Goal: Check status: Check status

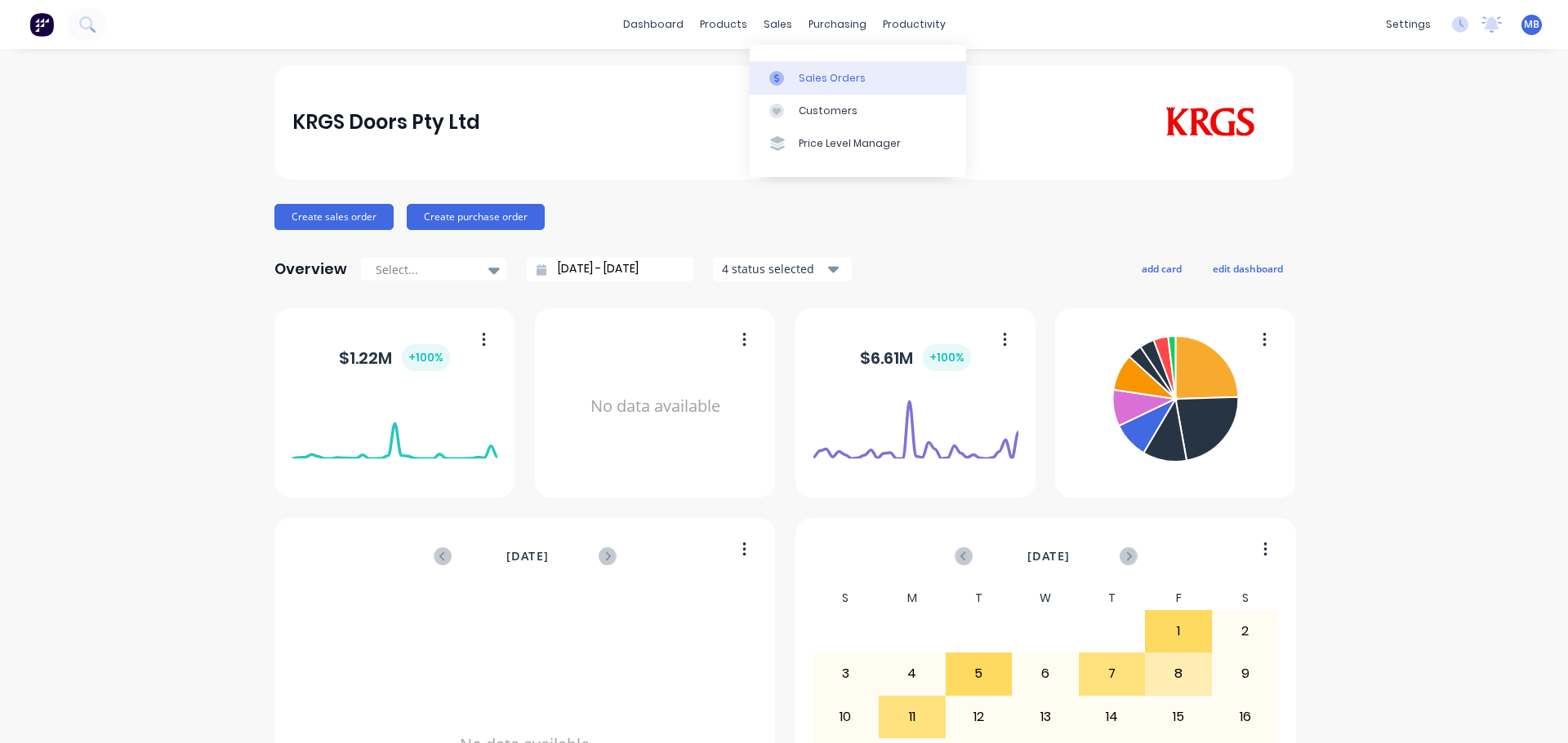
click at [806, 83] on div "Sales Orders" at bounding box center [832, 78] width 67 height 14
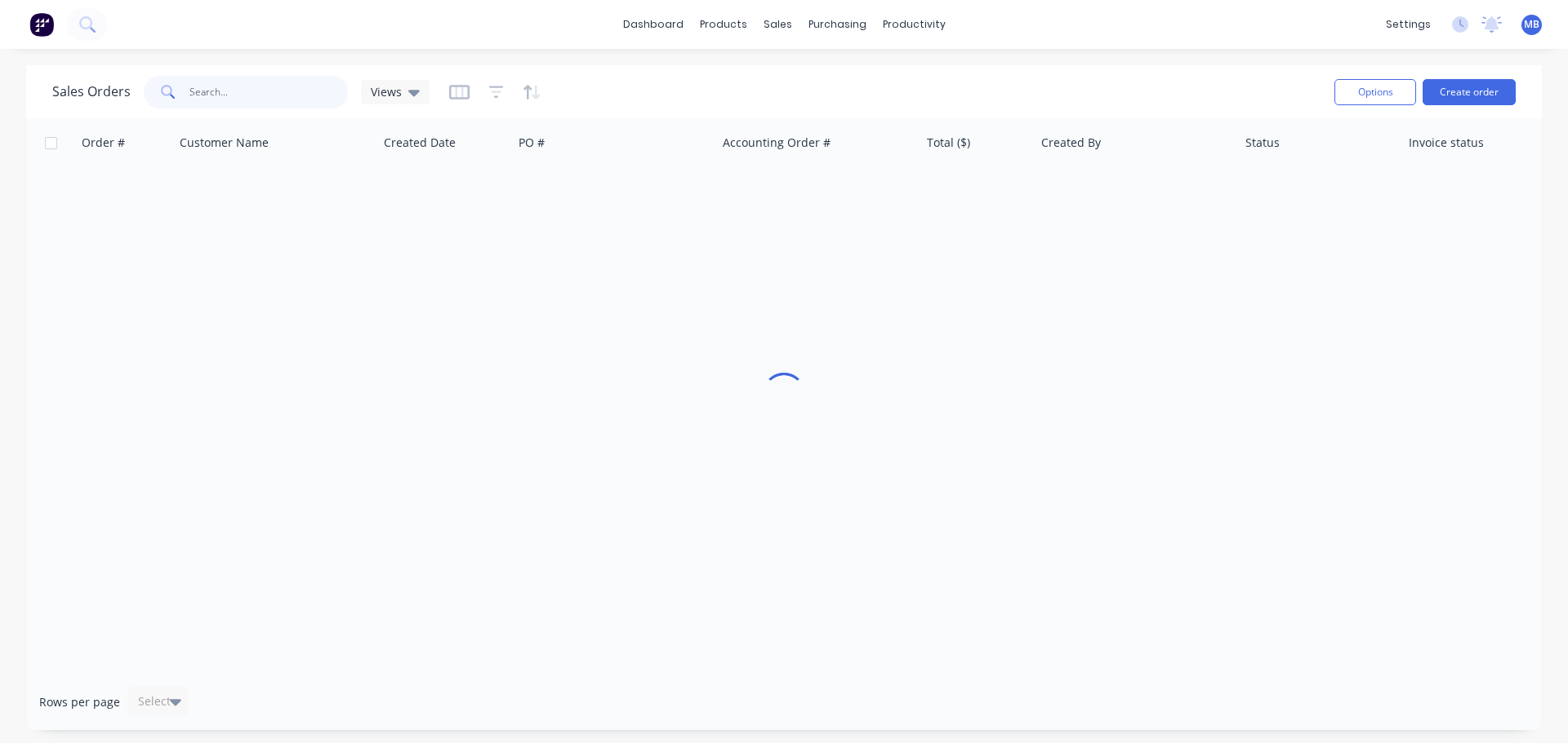
click at [212, 98] on input "text" at bounding box center [269, 92] width 159 height 32
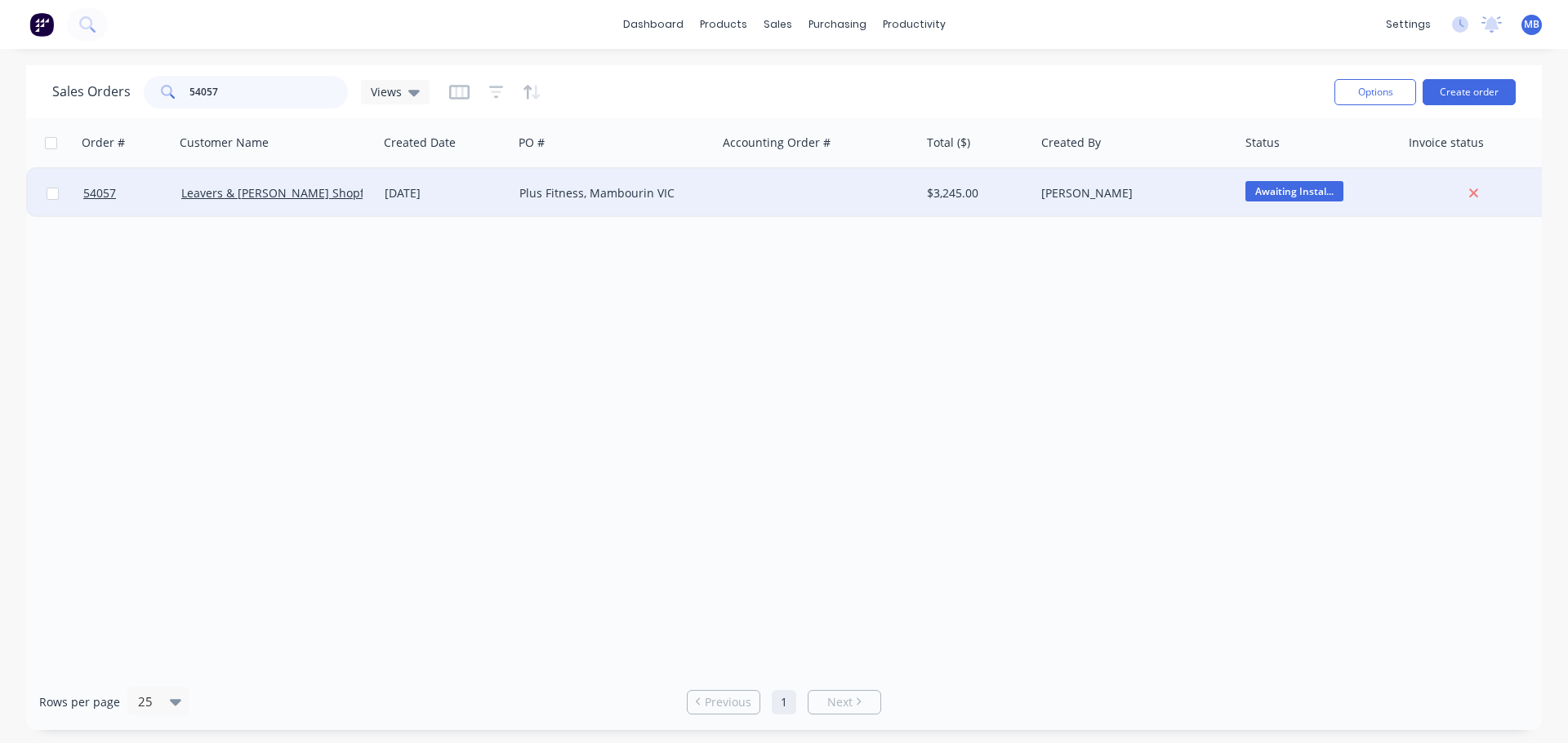
type input "54057"
click at [546, 196] on div "Plus Fitness, Mambourin VIC" at bounding box center [610, 192] width 181 height 16
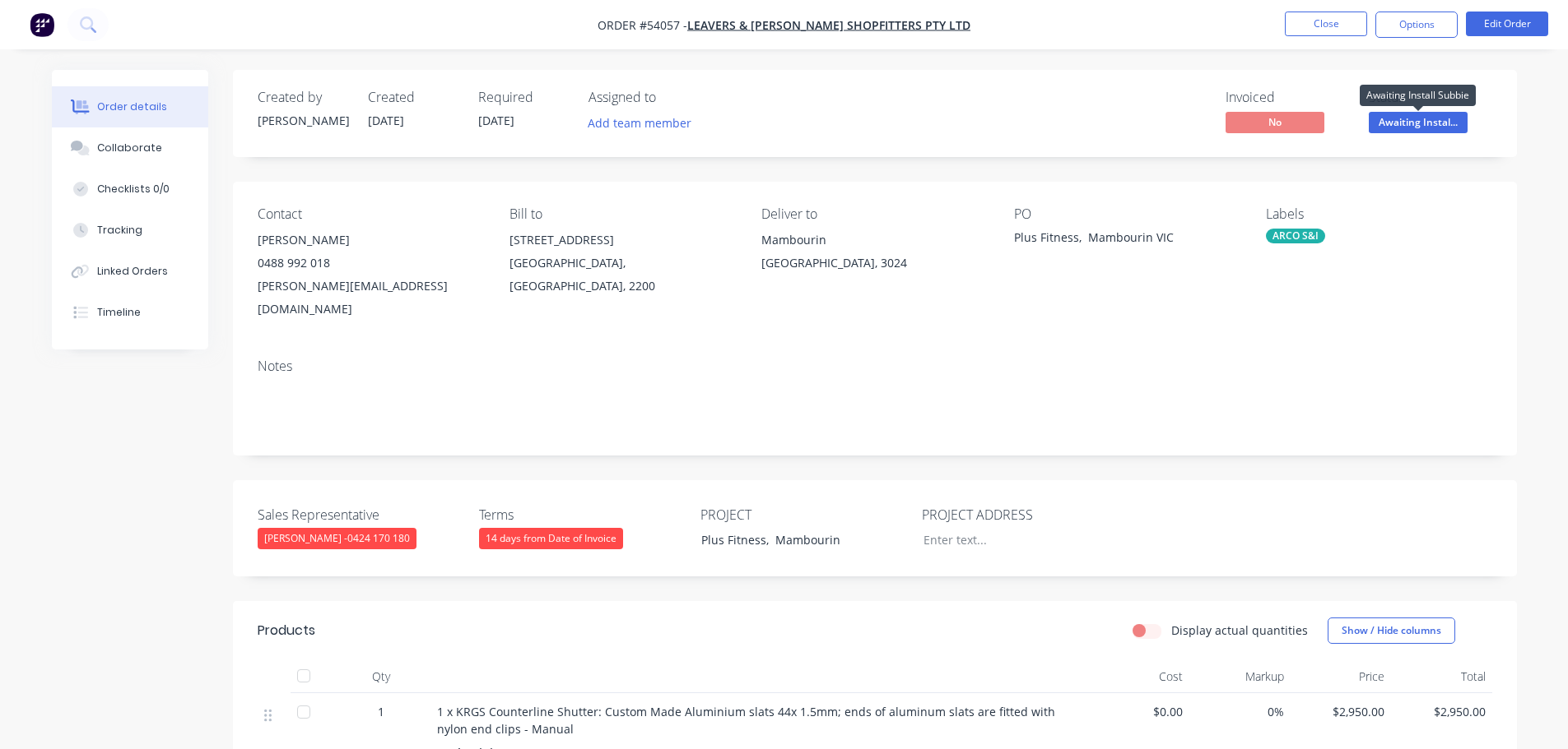
click at [1409, 130] on span "Awaiting Instal..." at bounding box center [1418, 122] width 99 height 20
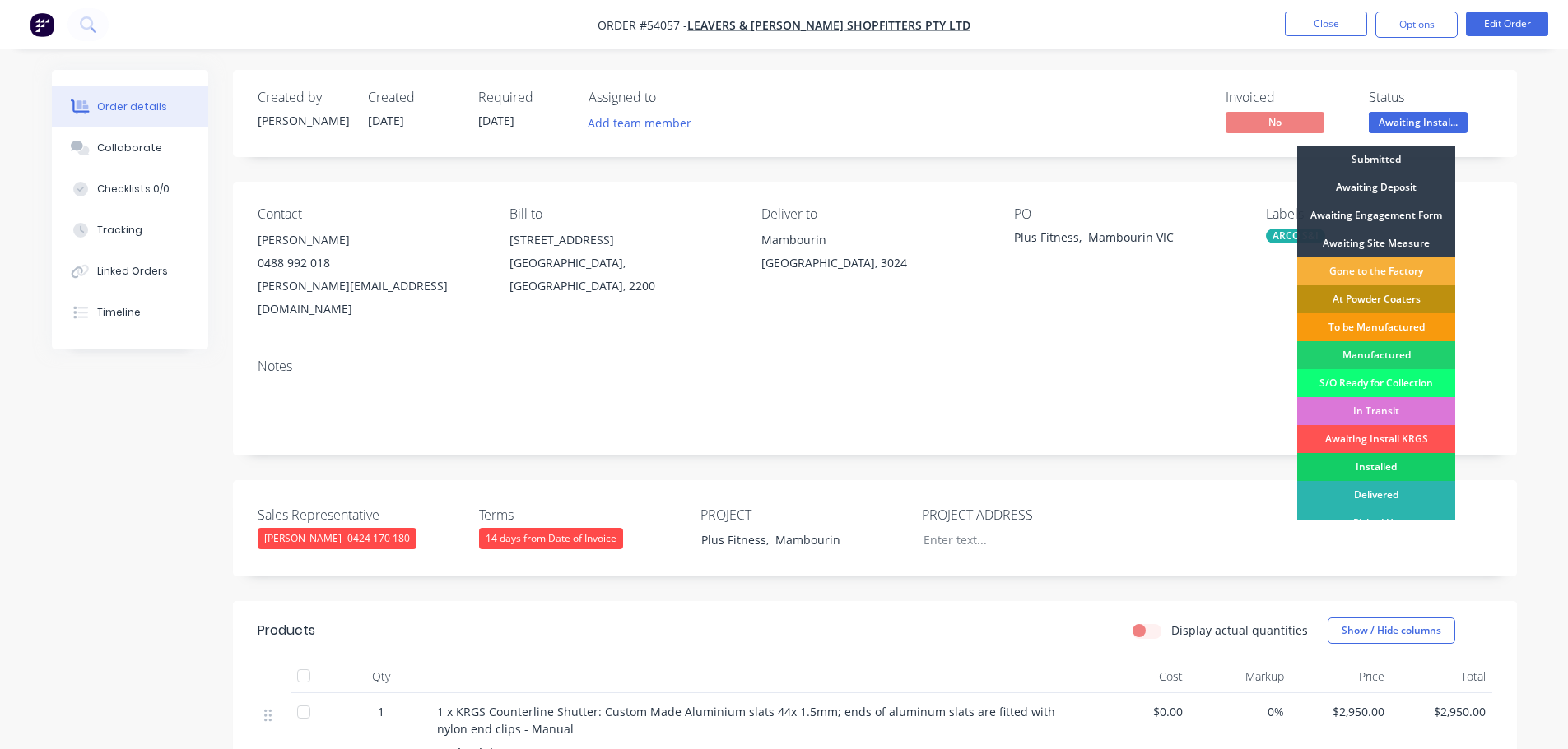
click at [1371, 471] on div "Installed" at bounding box center [1376, 467] width 158 height 28
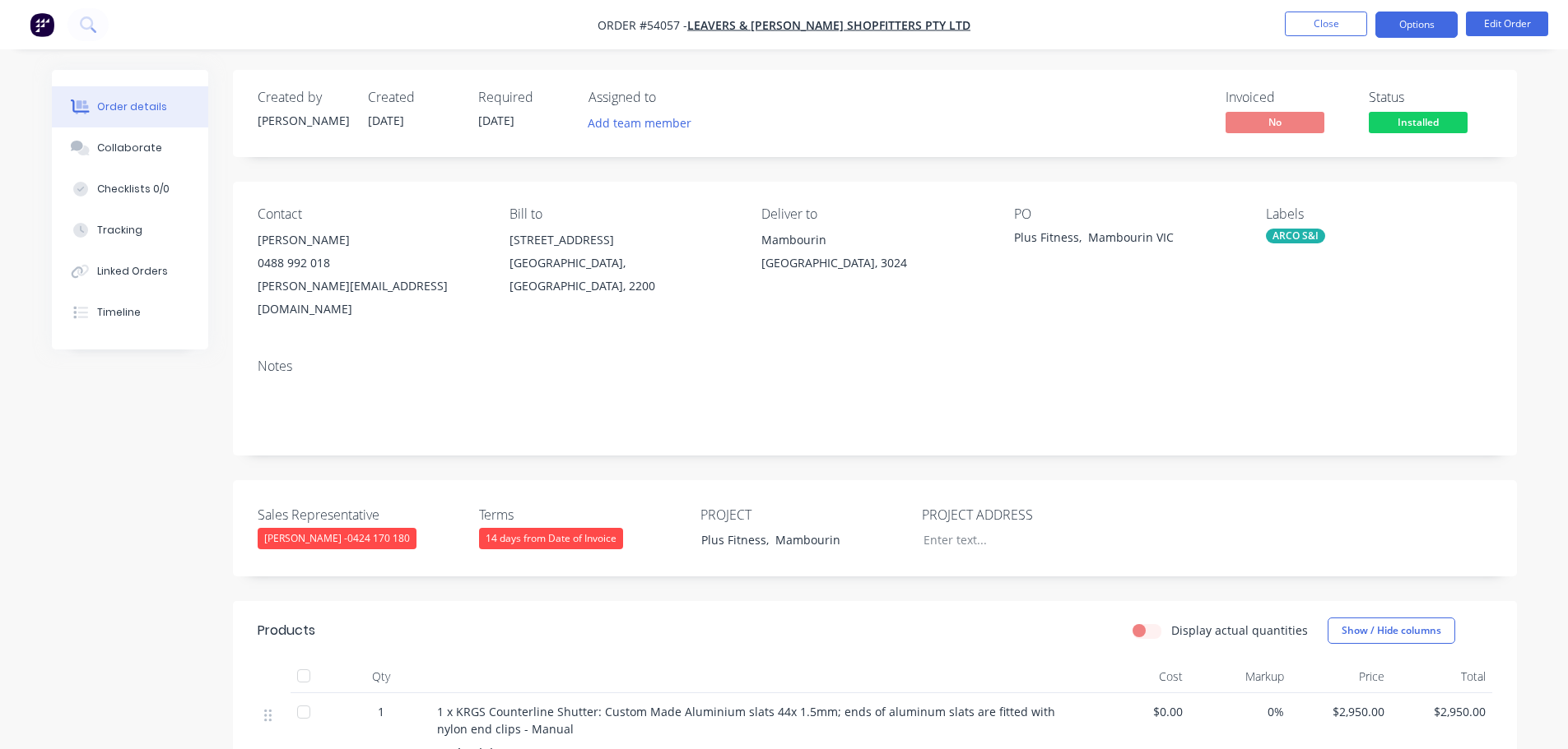
click at [1406, 24] on button "Options" at bounding box center [1417, 24] width 83 height 26
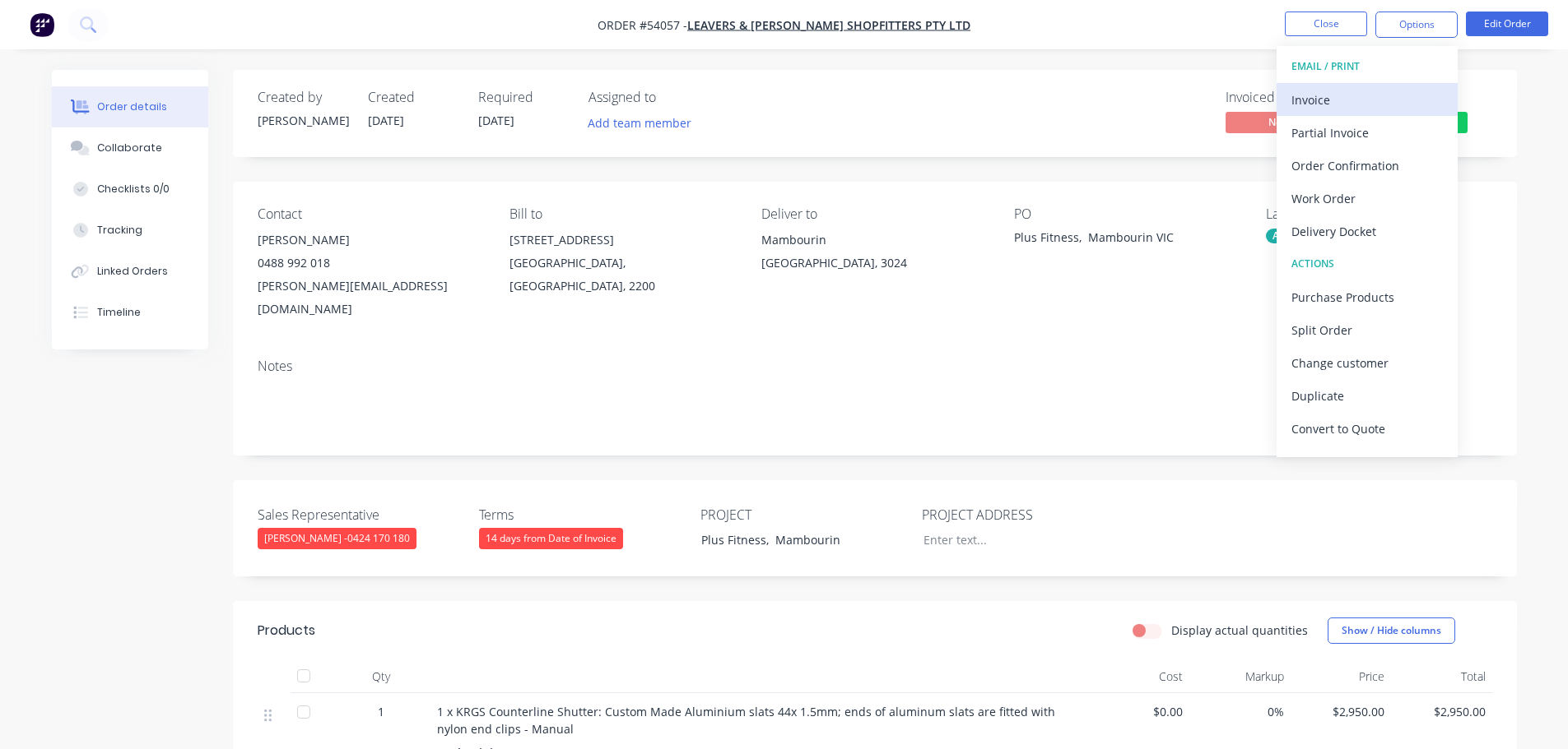
click at [1308, 101] on div "Invoice" at bounding box center [1367, 100] width 152 height 24
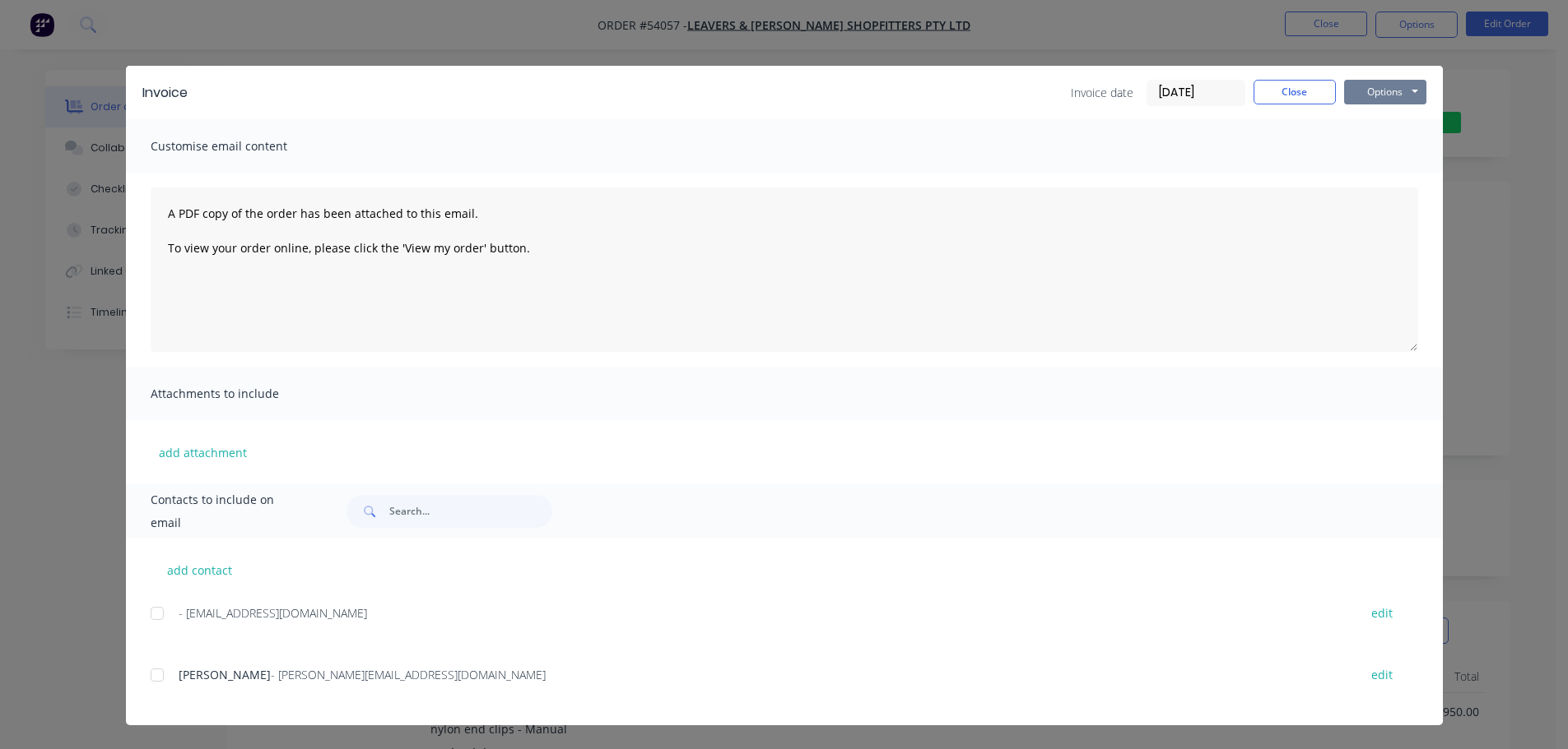
click at [1373, 86] on button "Options" at bounding box center [1385, 92] width 83 height 25
click at [1365, 145] on button "Print" at bounding box center [1397, 149] width 106 height 27
click at [1291, 95] on button "Close" at bounding box center [1295, 92] width 83 height 25
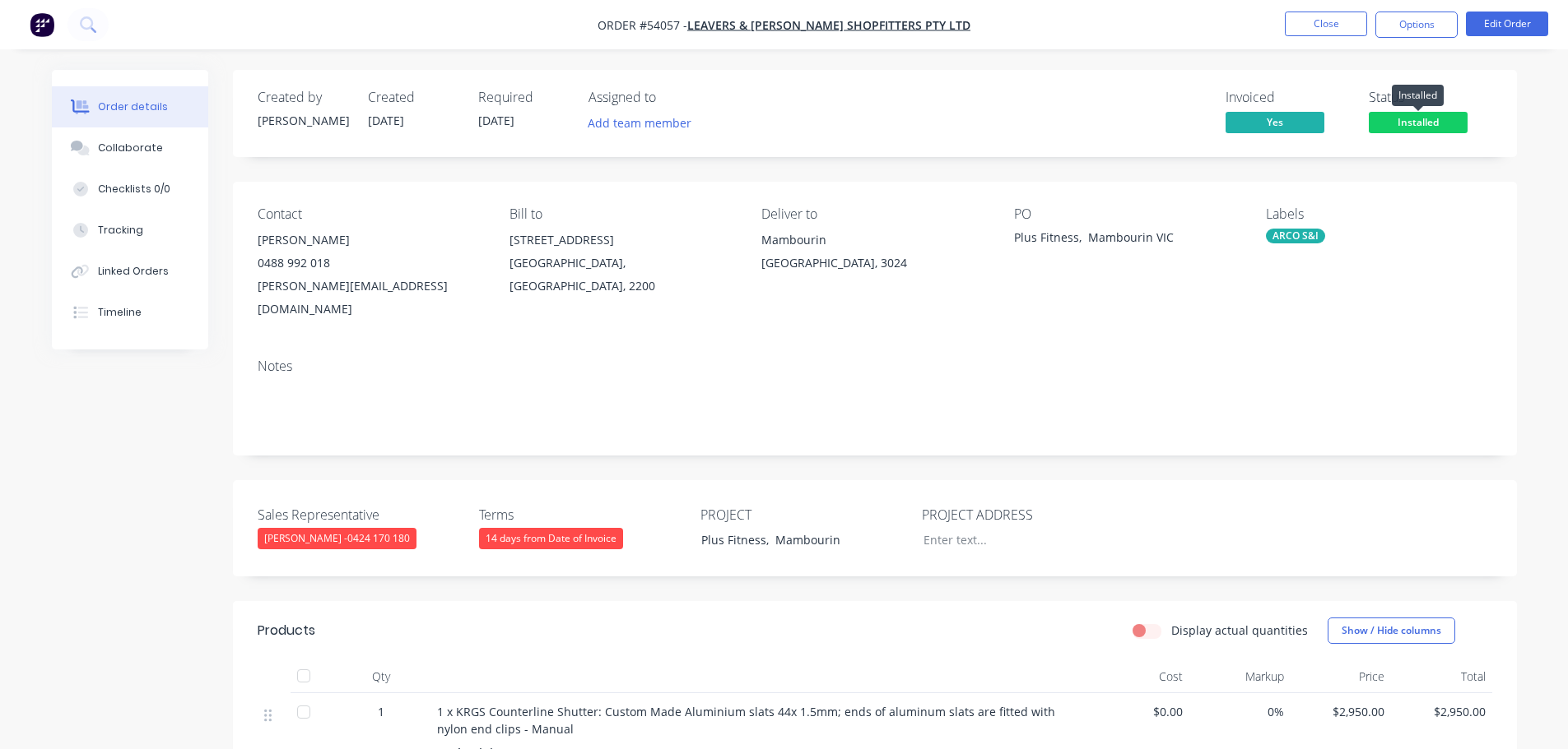
click at [1399, 122] on span "Installed" at bounding box center [1418, 122] width 99 height 20
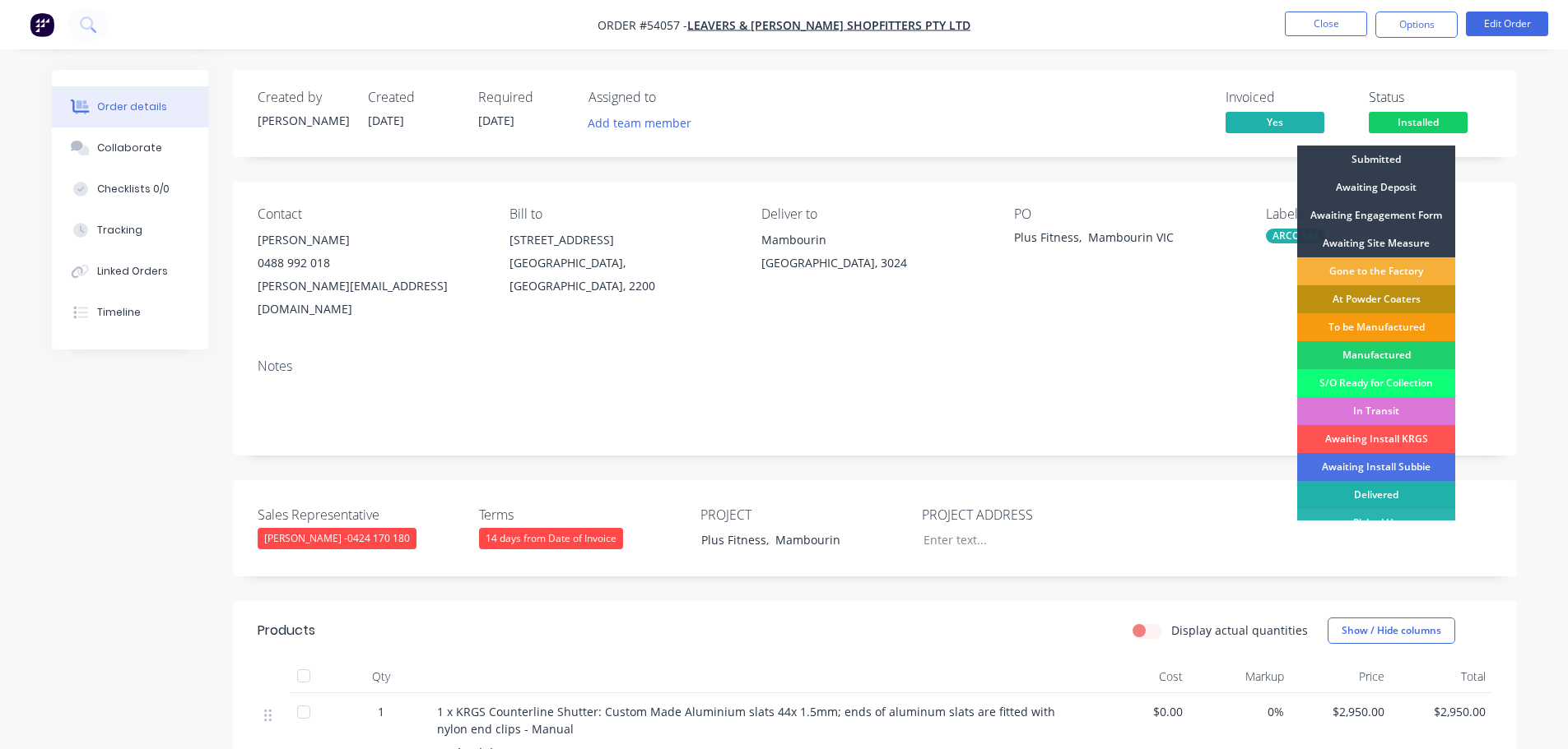
click at [1362, 498] on div "Delivered" at bounding box center [1376, 495] width 158 height 28
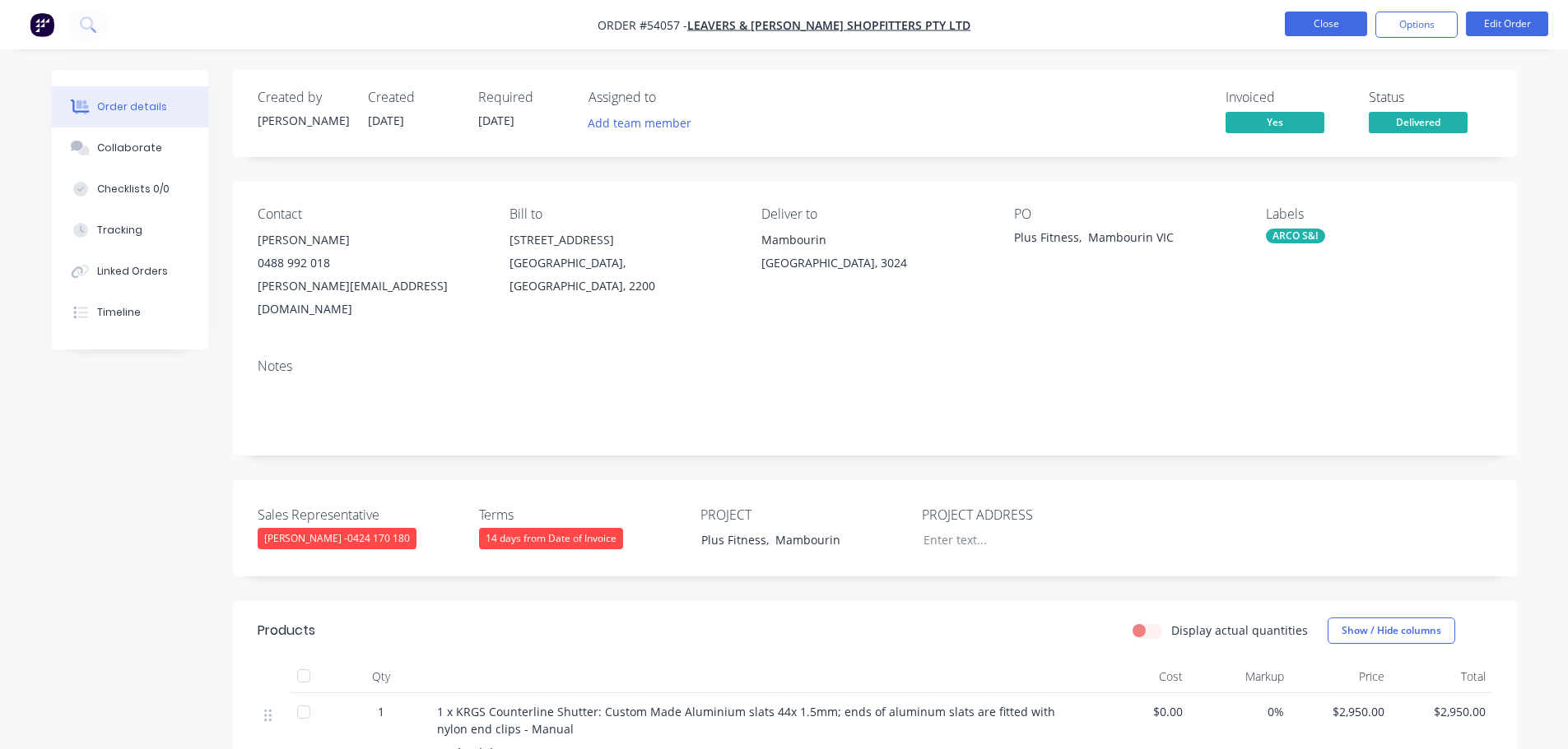
click at [1317, 20] on button "Close" at bounding box center [1326, 24] width 83 height 25
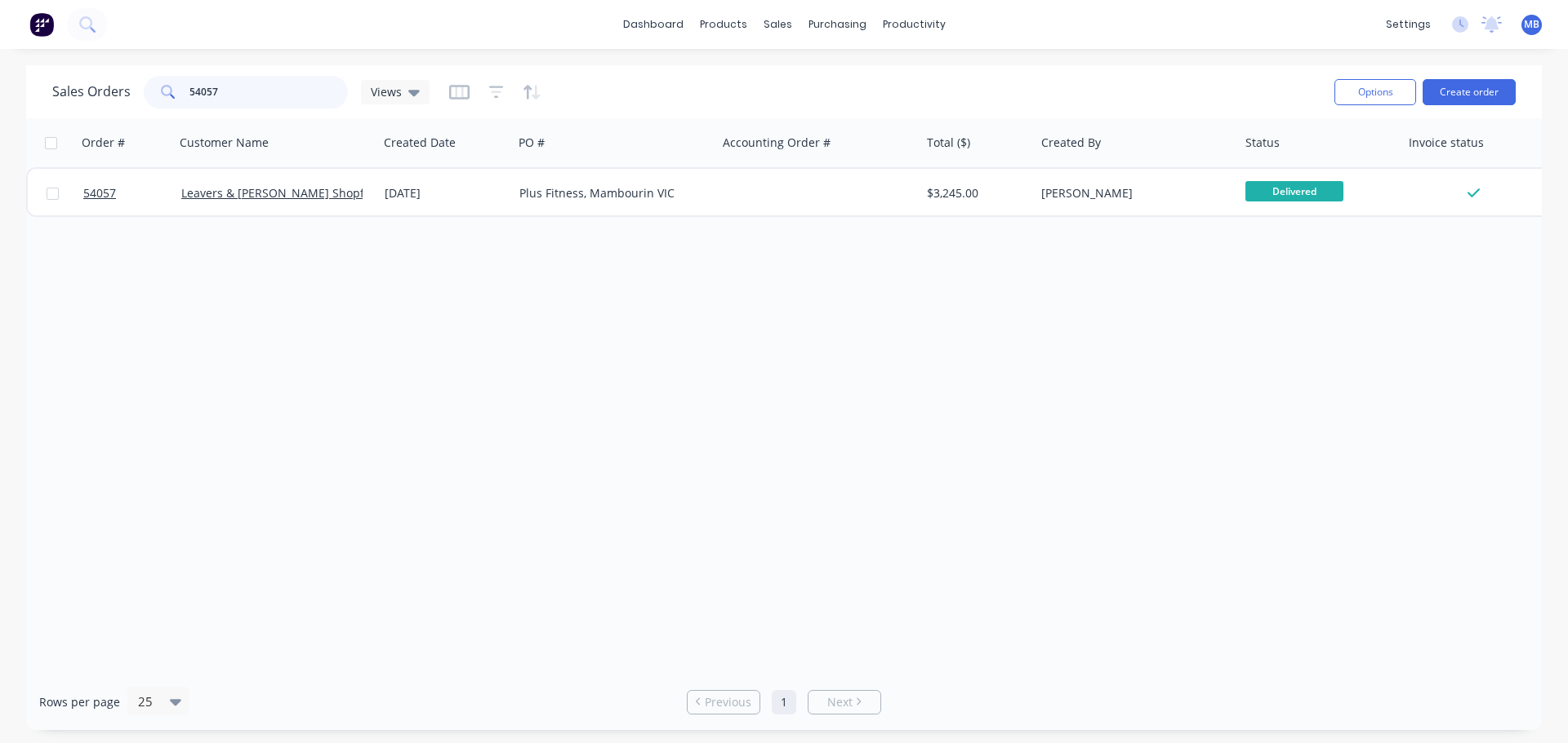
drag, startPoint x: 250, startPoint y: 95, endPoint x: 89, endPoint y: 71, distance: 162.8
click at [93, 71] on div "Sales Orders 54057 Views" at bounding box center [686, 91] width 1269 height 40
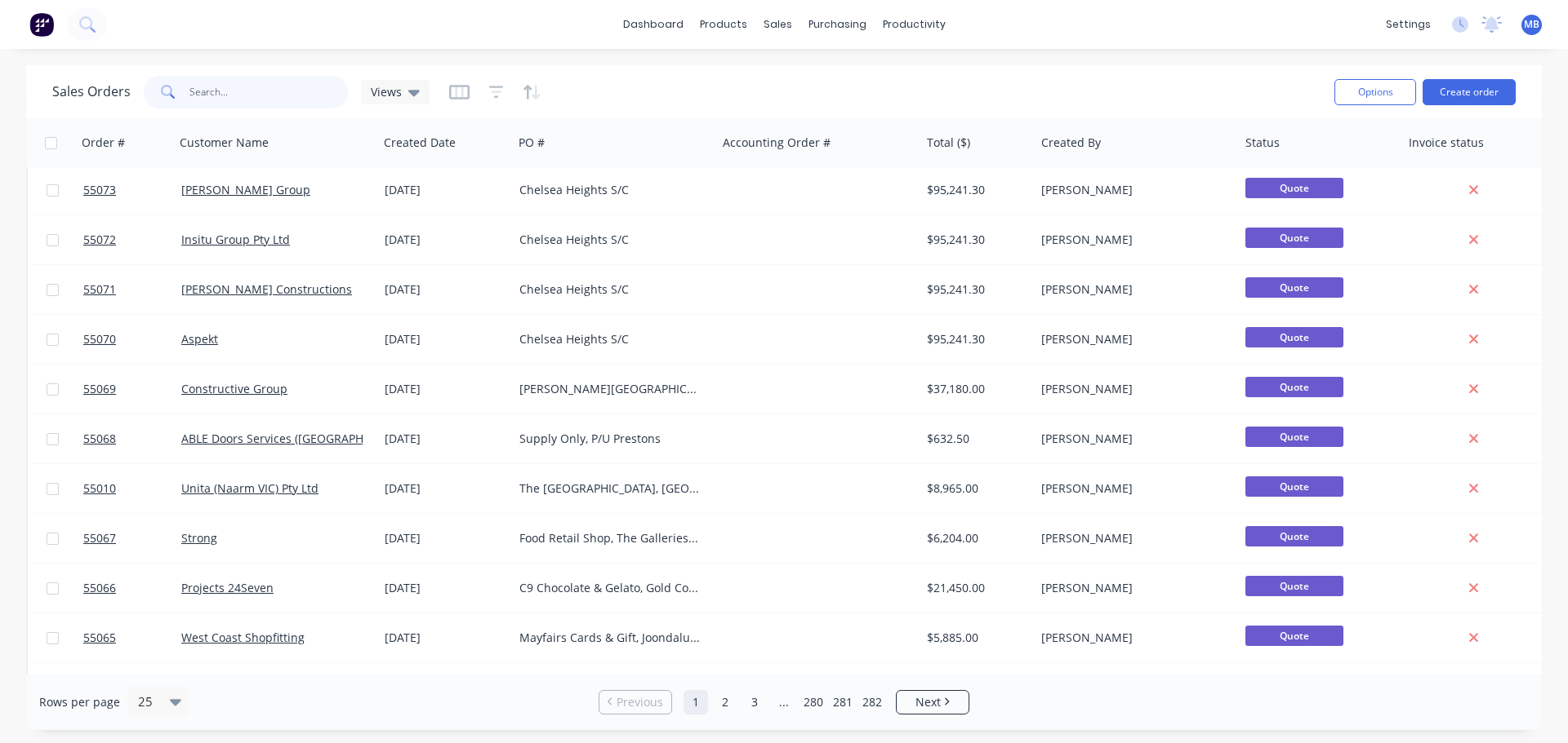
scroll to position [245, 0]
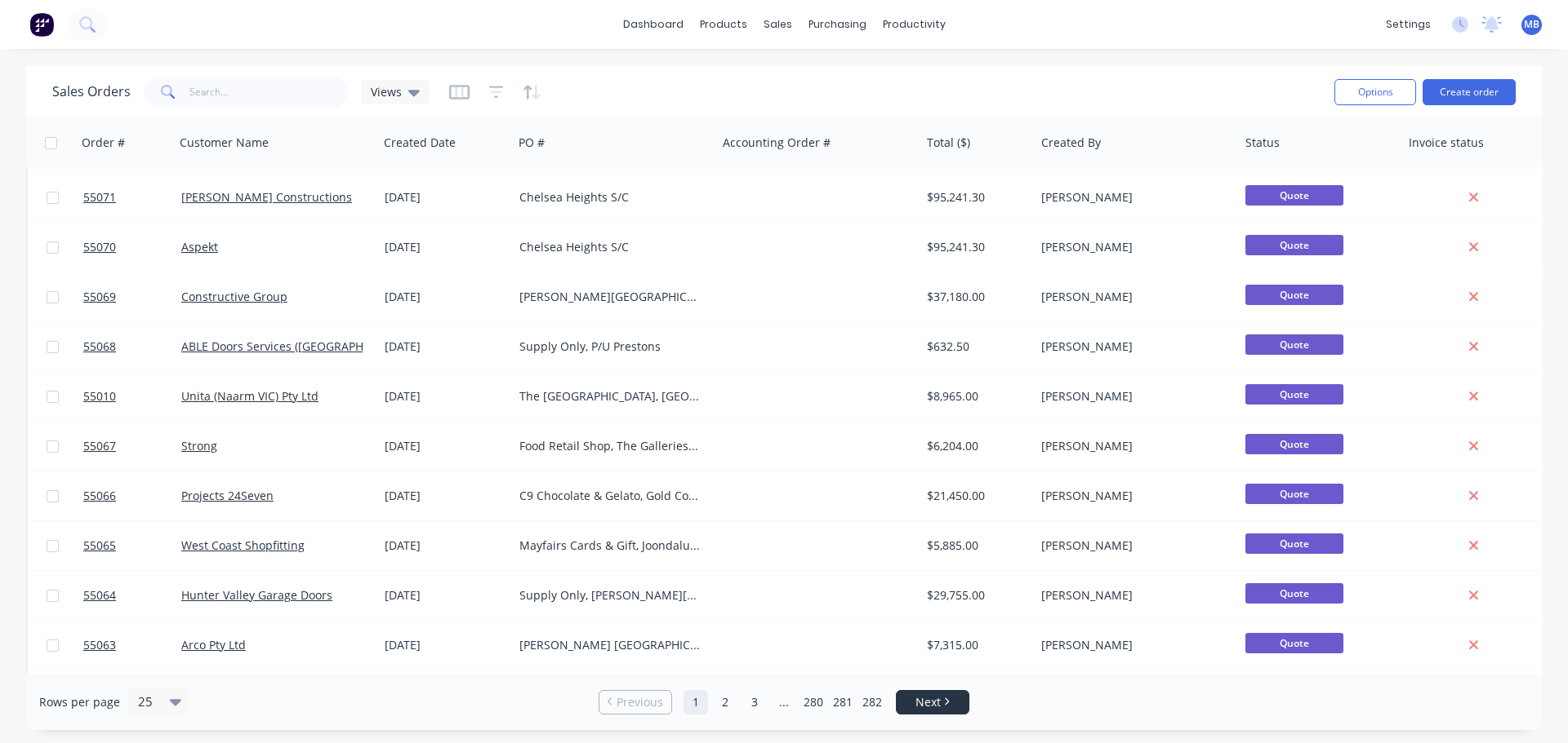
click at [922, 698] on span "Next" at bounding box center [927, 702] width 26 height 16
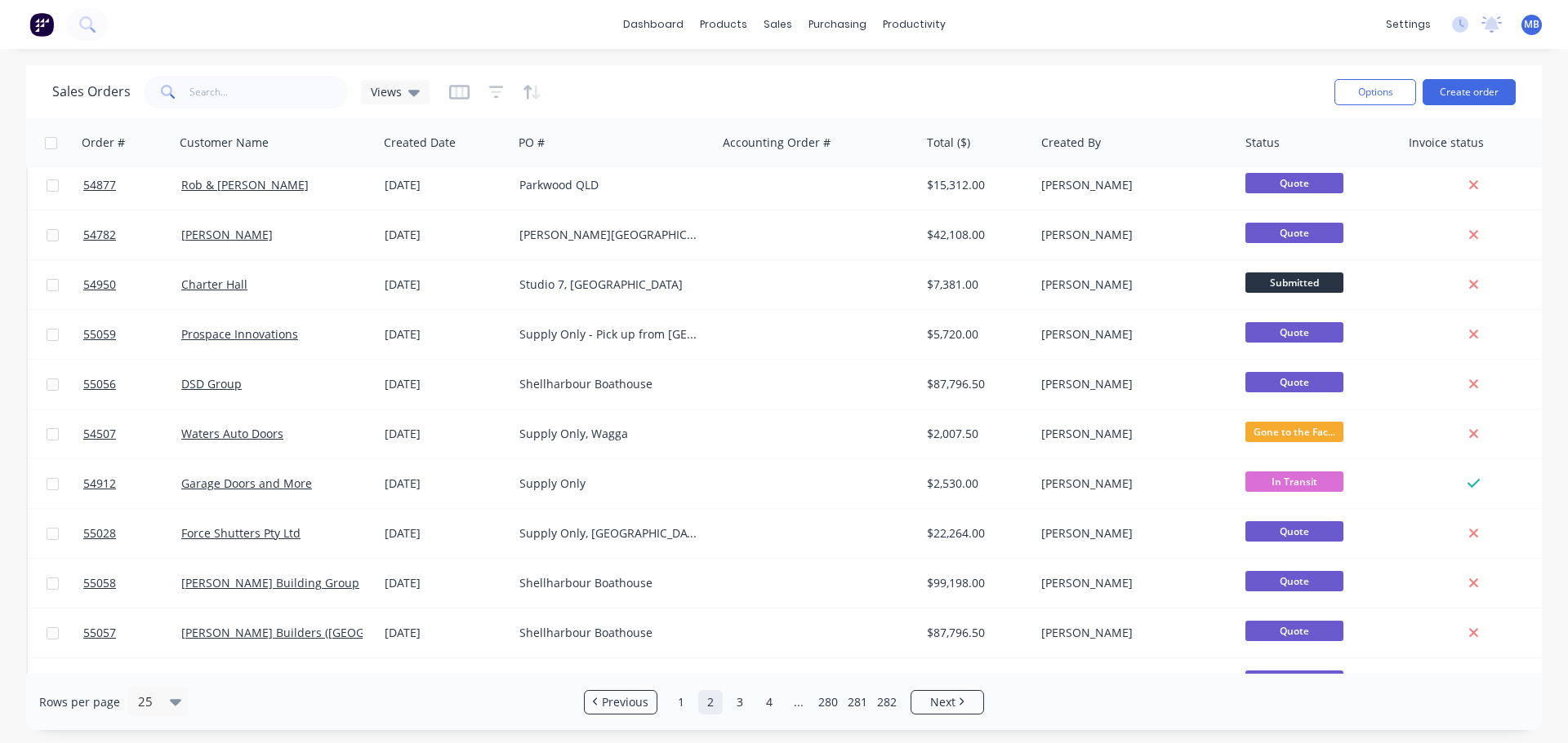
scroll to position [0, 0]
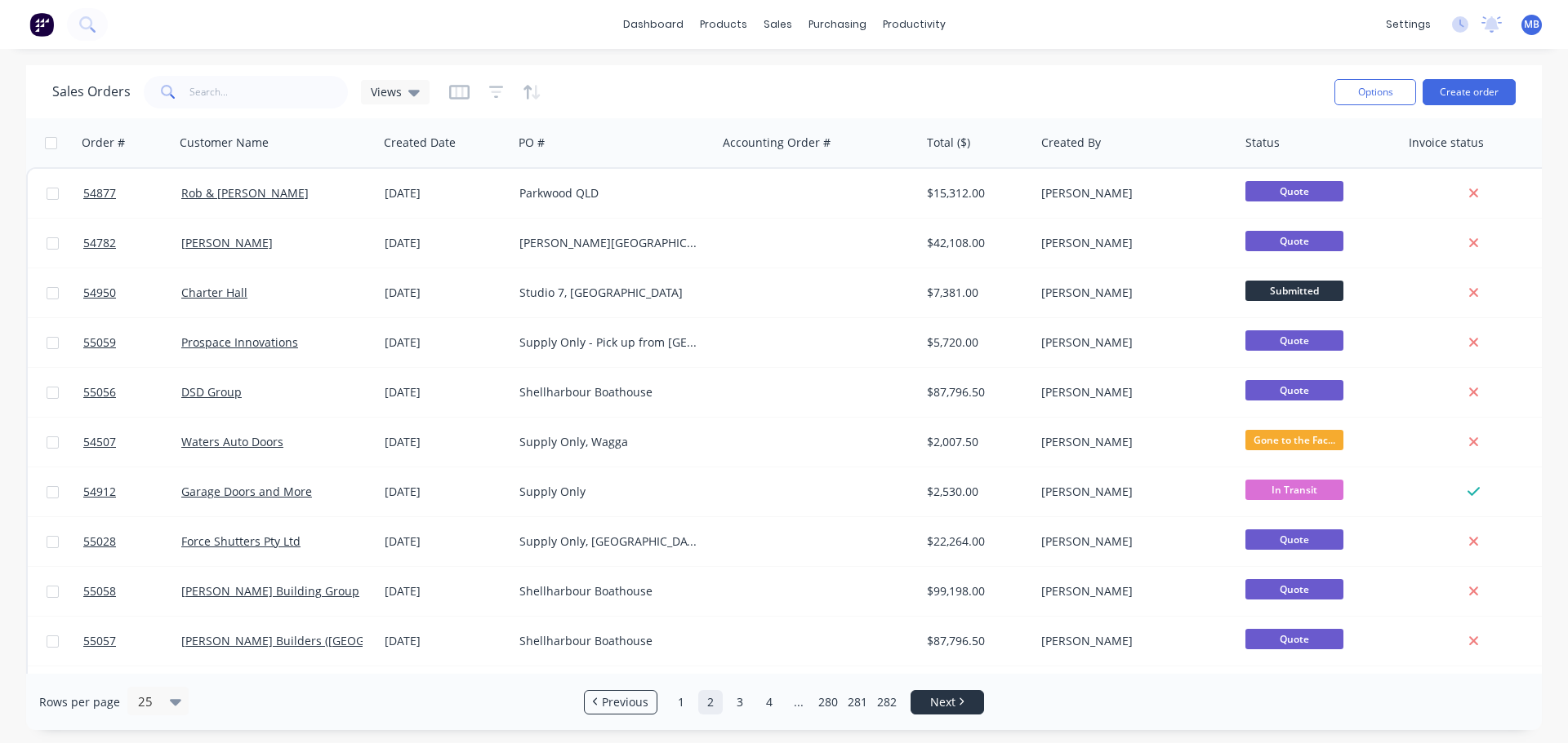
click at [938, 704] on span "Next" at bounding box center [943, 702] width 26 height 16
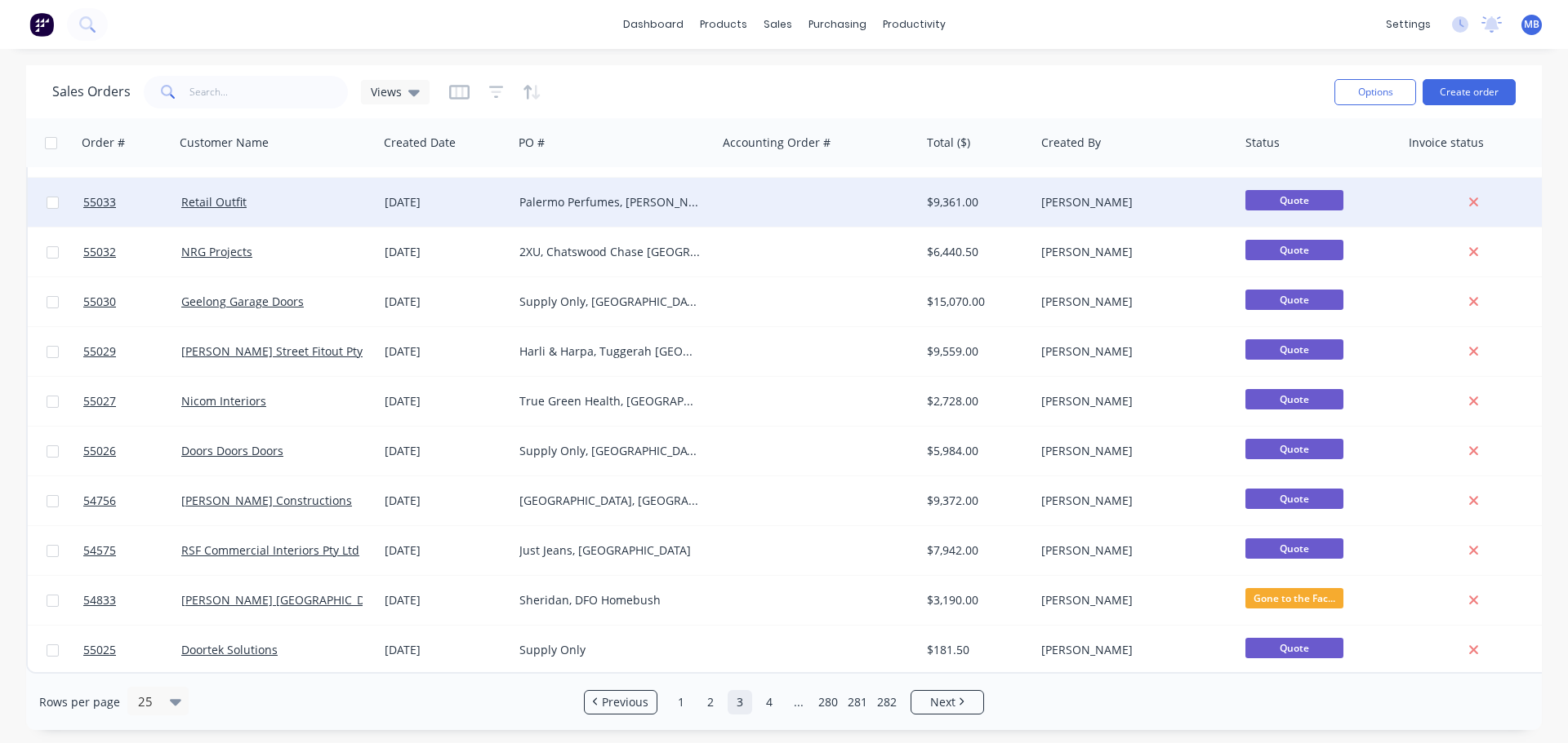
scroll to position [746, 0]
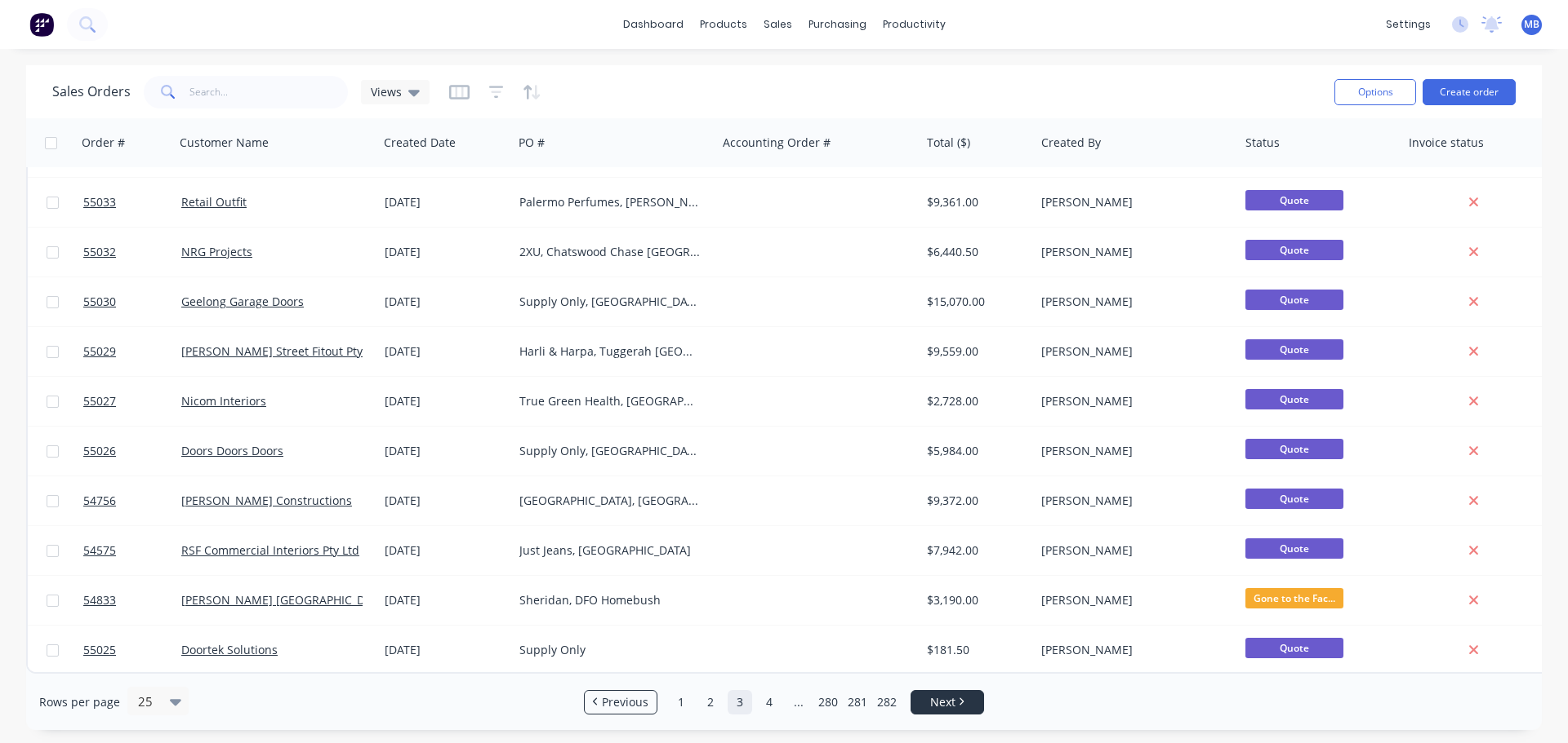
click at [948, 710] on span "Next" at bounding box center [943, 702] width 26 height 16
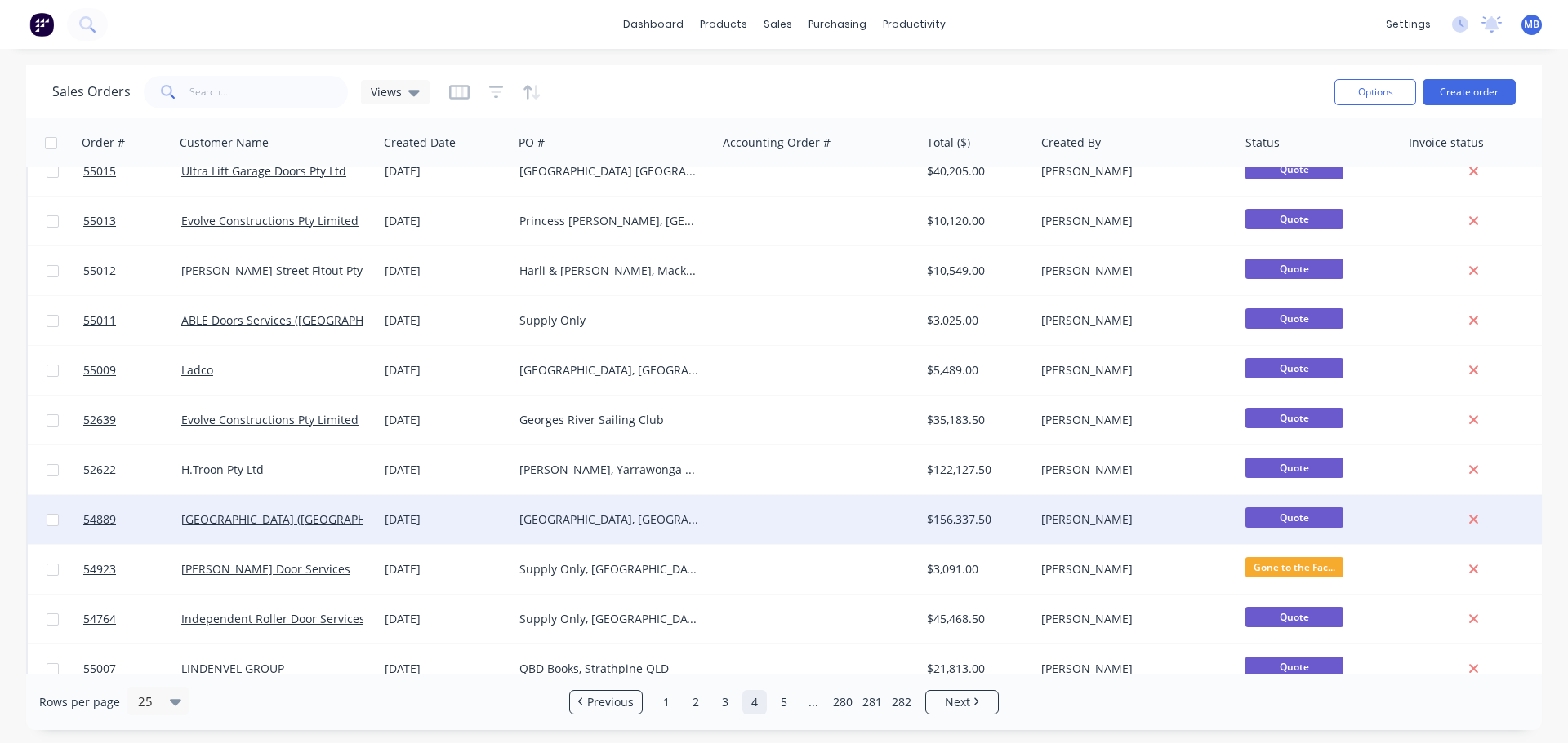
scroll to position [408, 0]
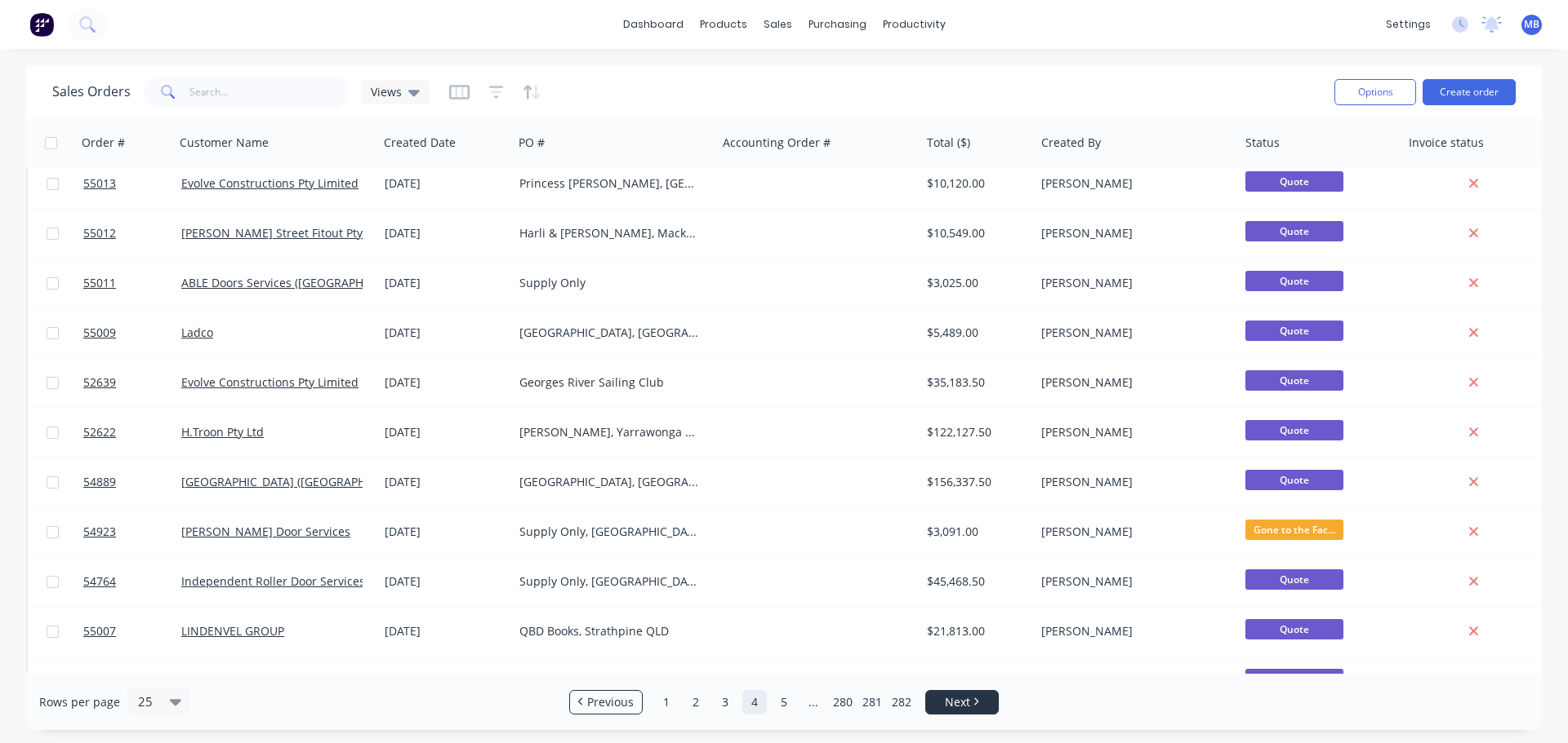
click at [945, 699] on span "Next" at bounding box center [957, 702] width 26 height 16
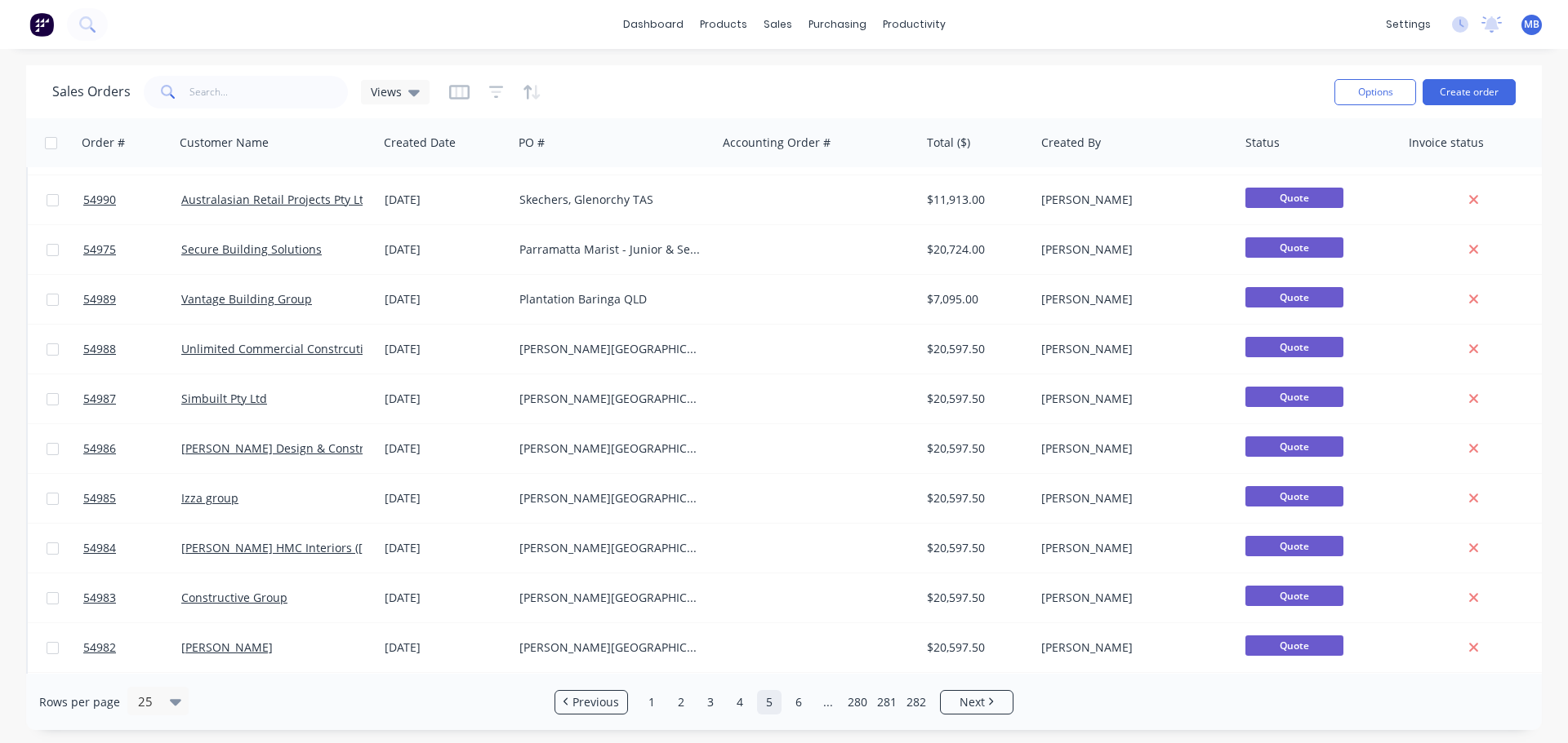
scroll to position [746, 0]
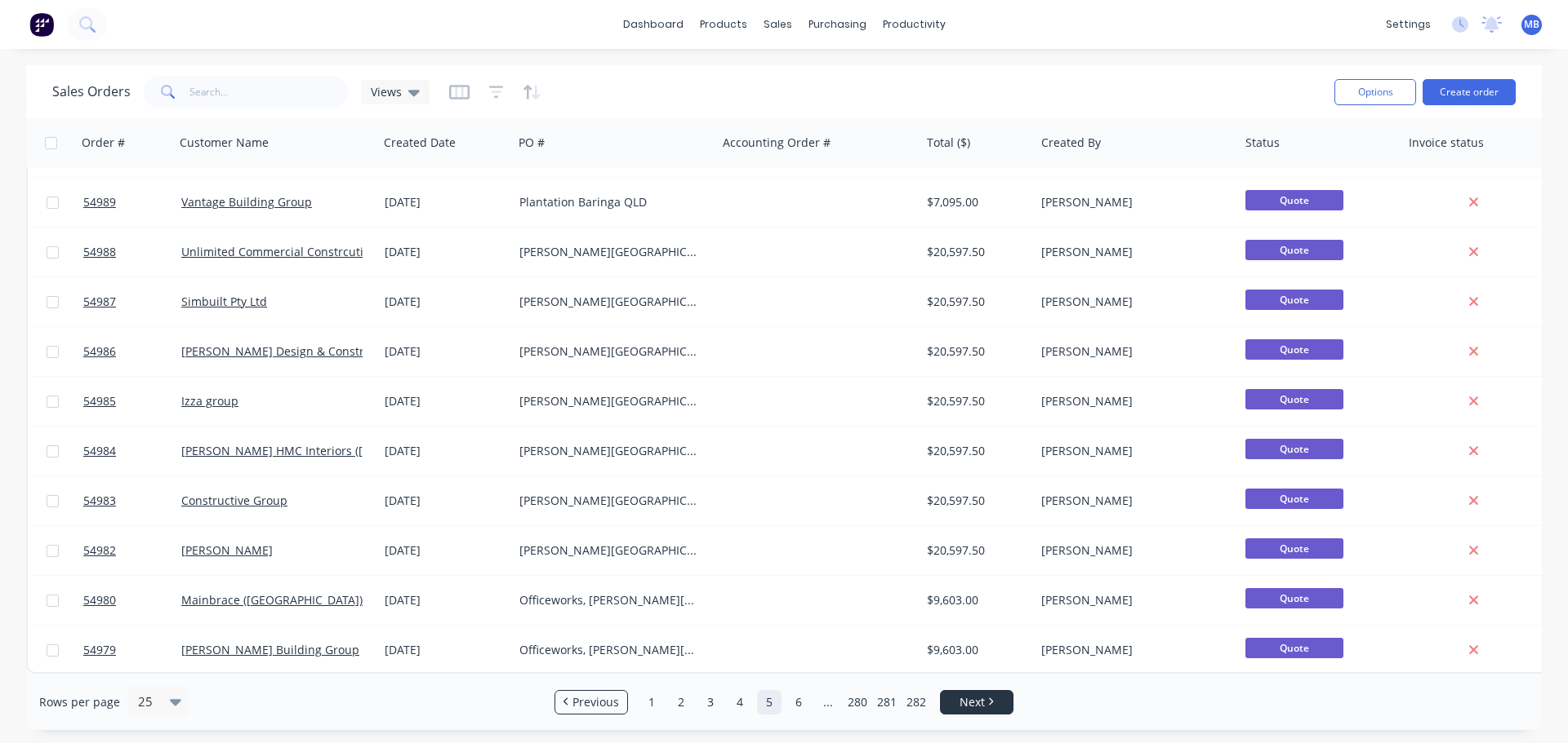
click at [966, 700] on span "Next" at bounding box center [972, 702] width 26 height 16
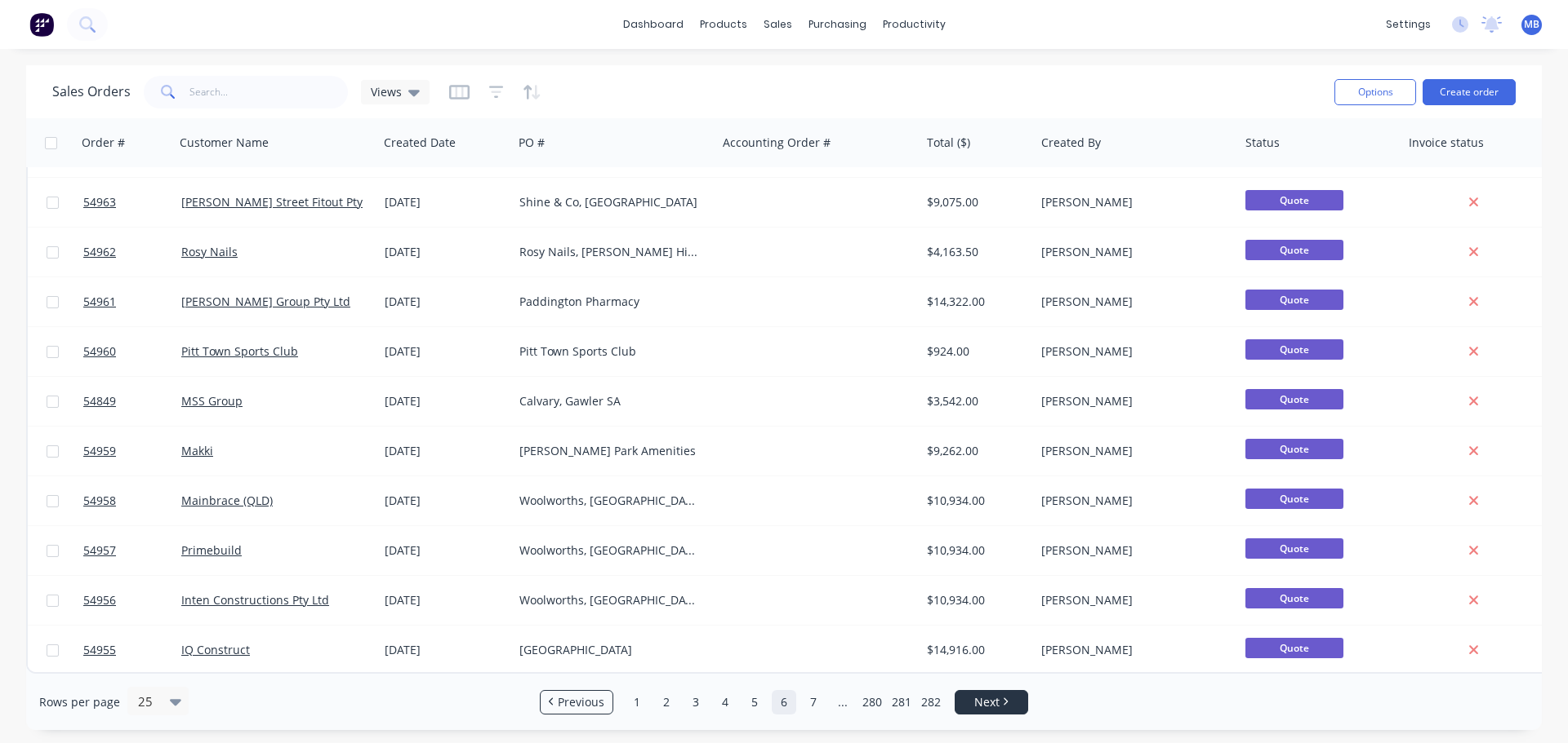
click at [989, 703] on span "Next" at bounding box center [987, 702] width 26 height 16
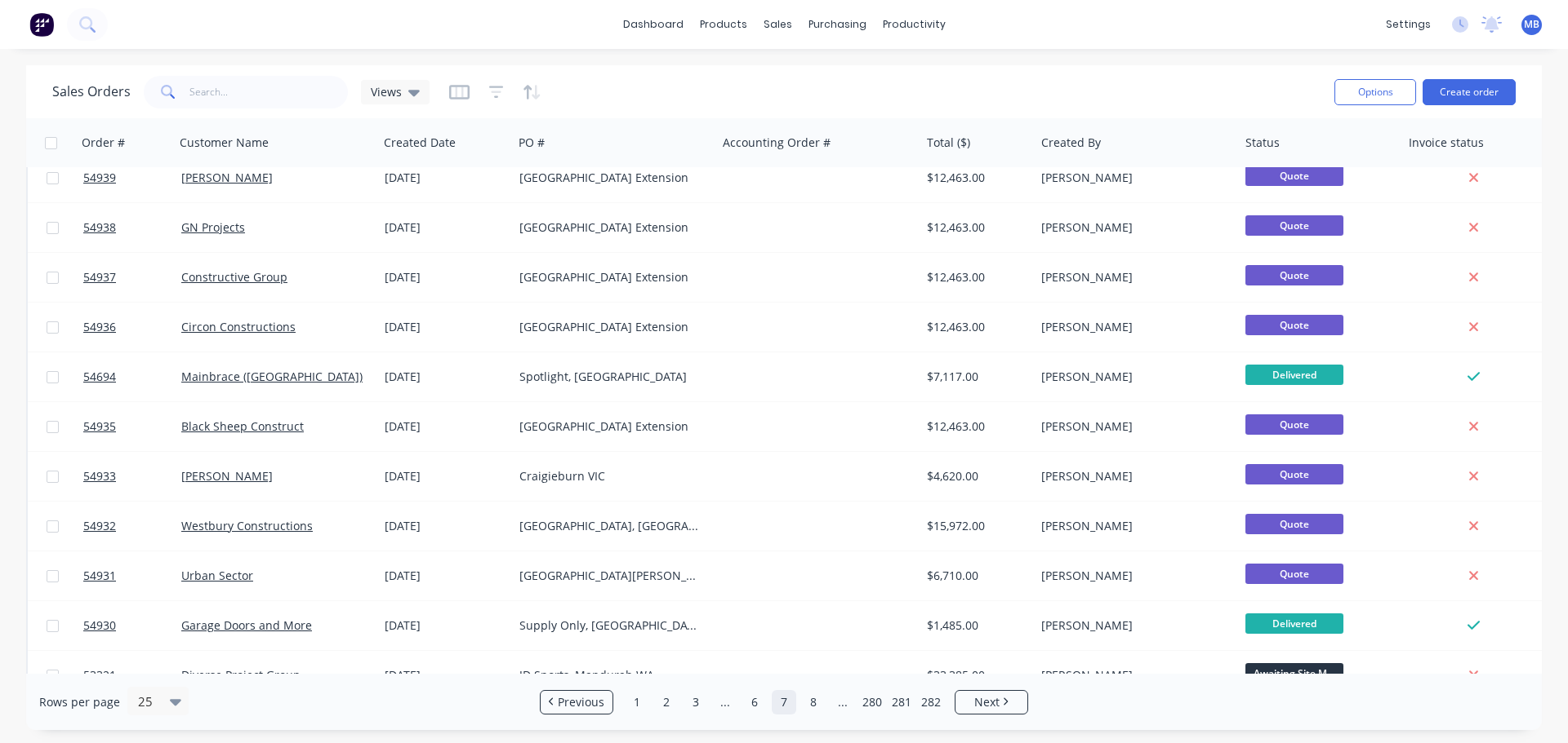
scroll to position [734, 0]
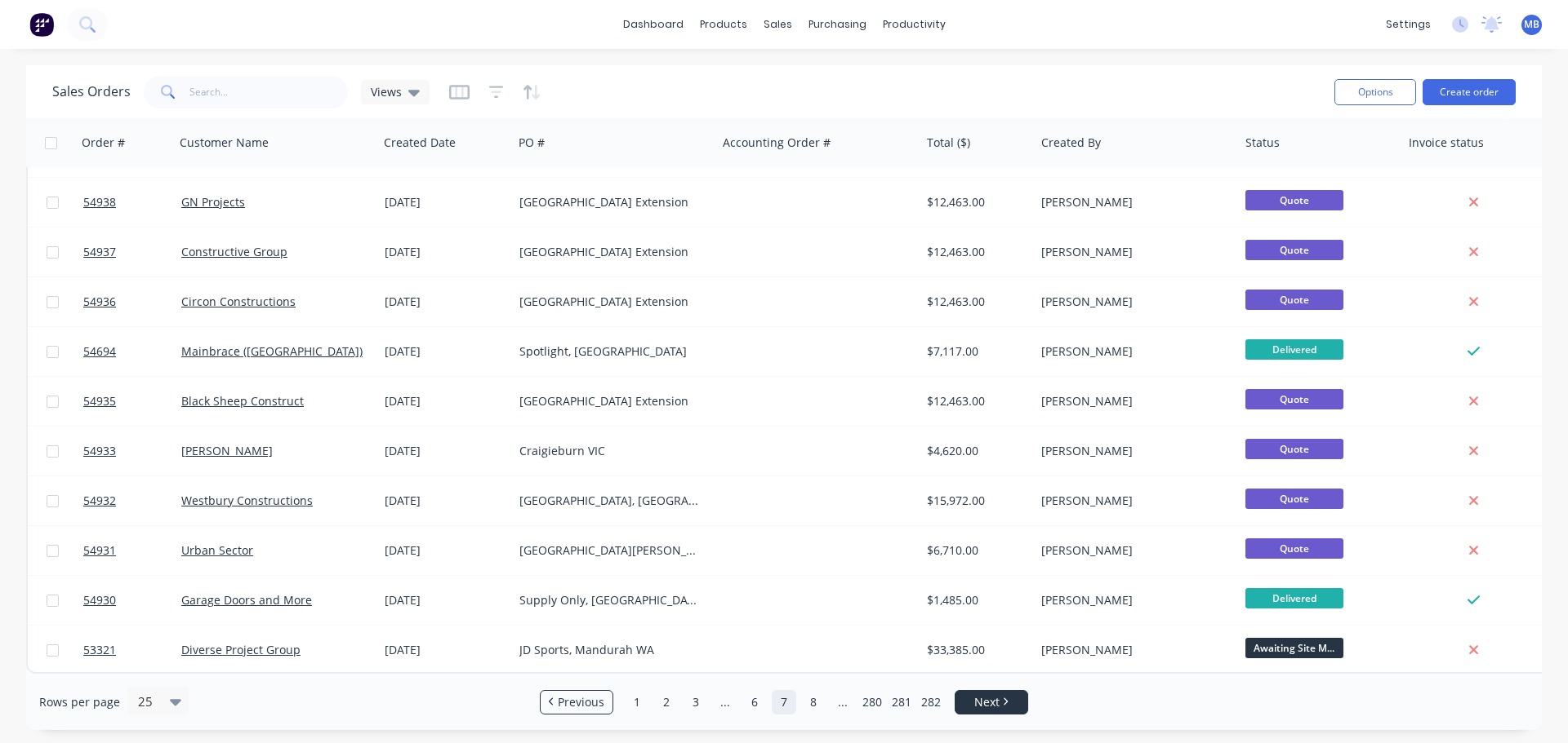
click at [983, 698] on span "Next" at bounding box center [987, 702] width 26 height 16
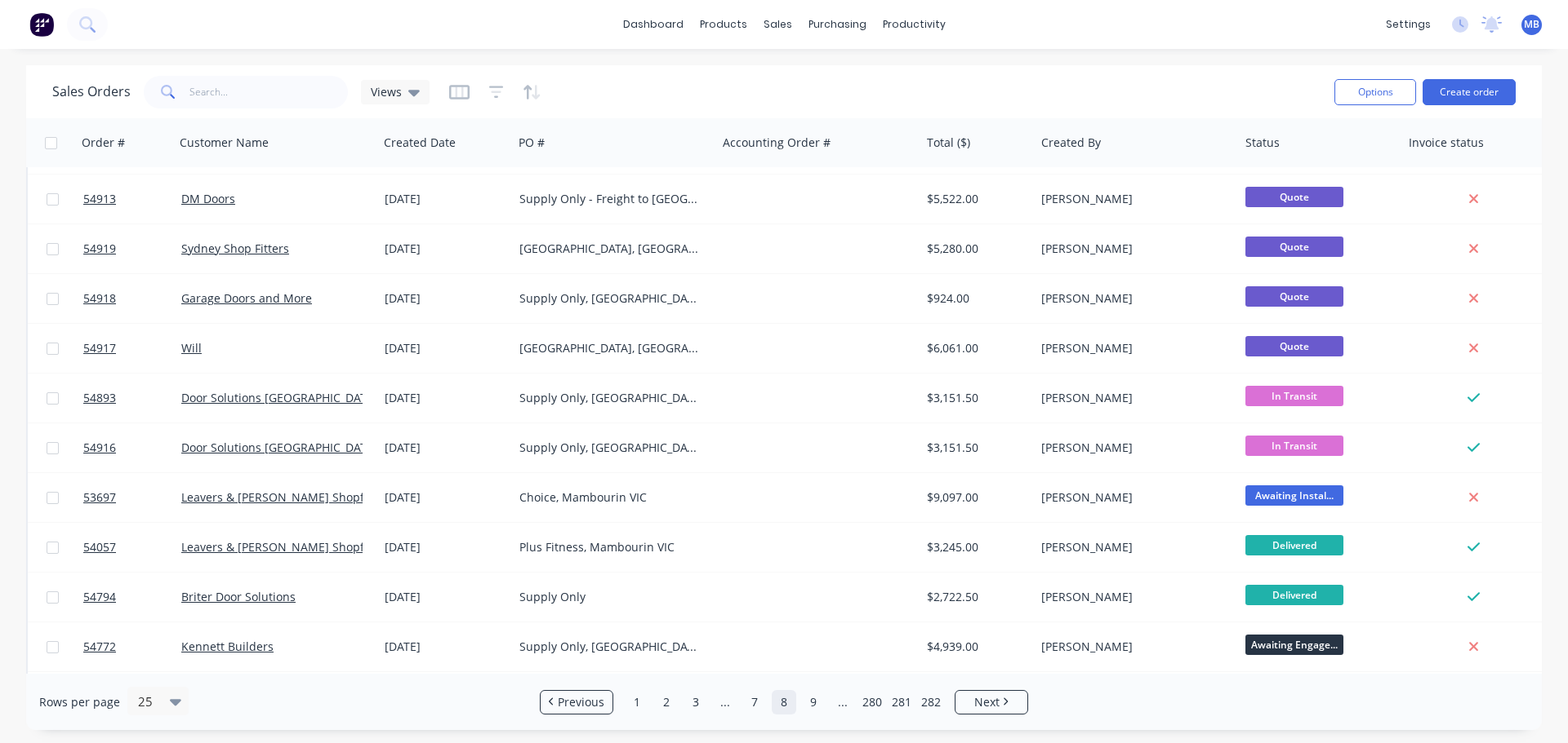
scroll to position [490, 0]
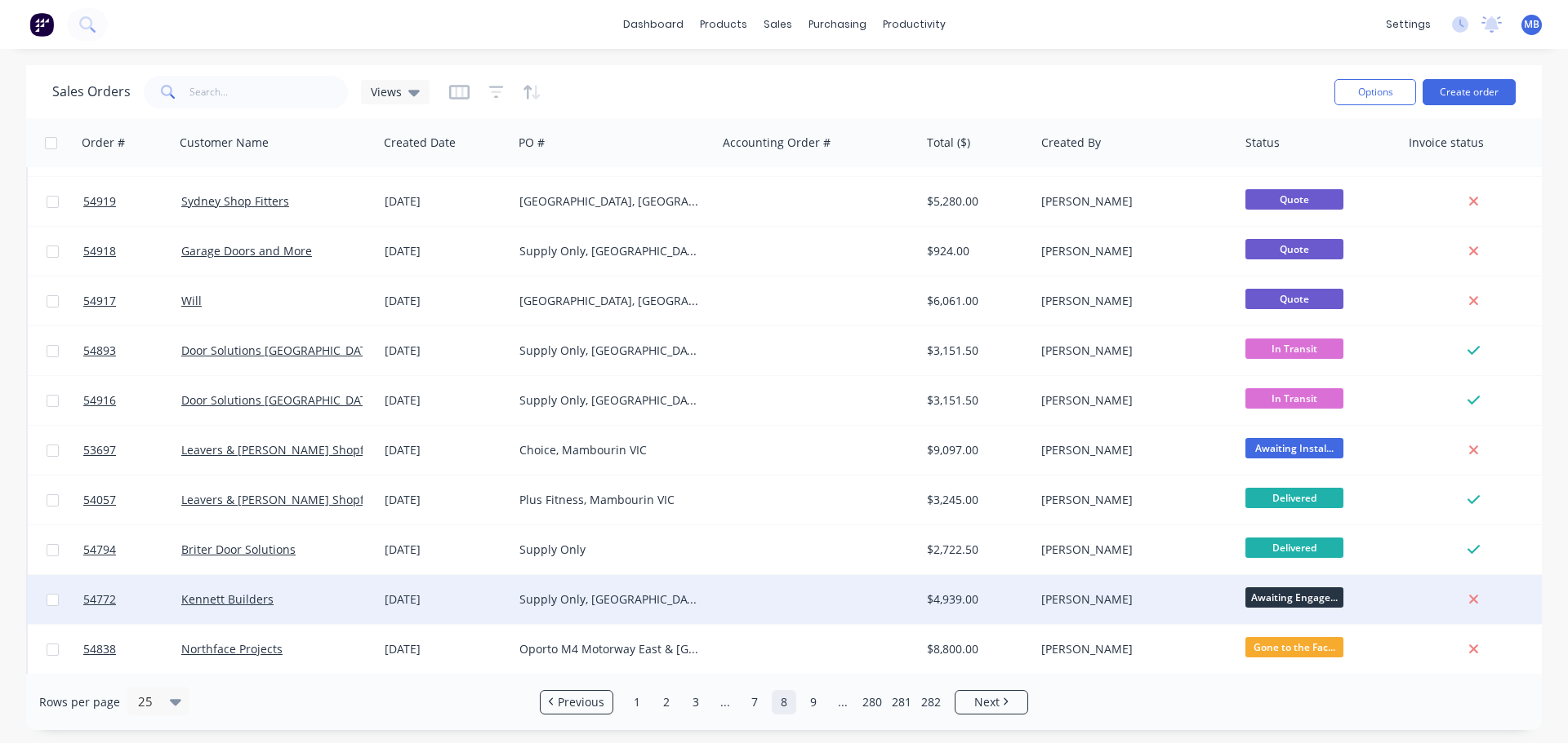
click at [1276, 591] on span "Awaiting Engage..." at bounding box center [1294, 597] width 98 height 20
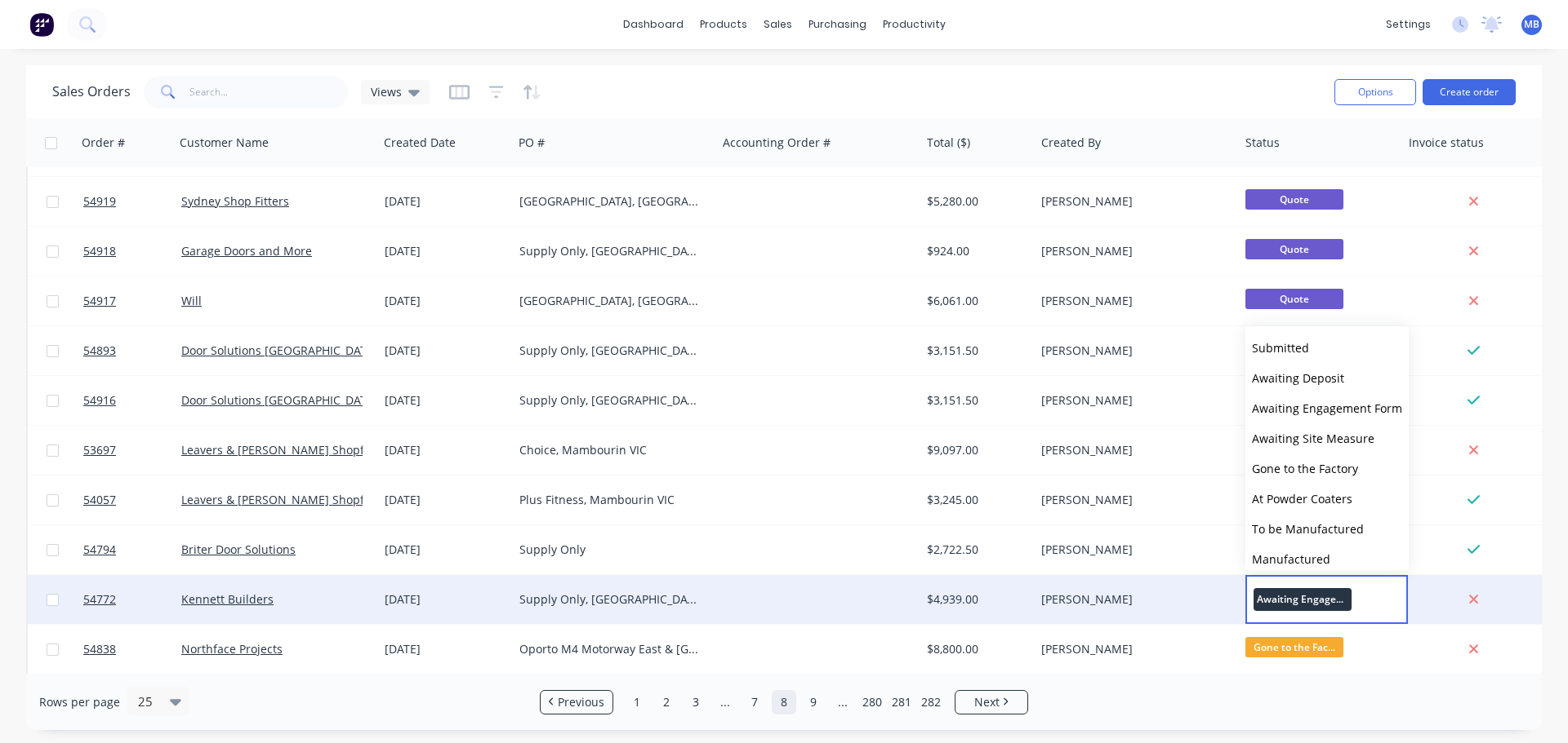
click at [1063, 596] on div "[PERSON_NAME]" at bounding box center [1131, 599] width 181 height 16
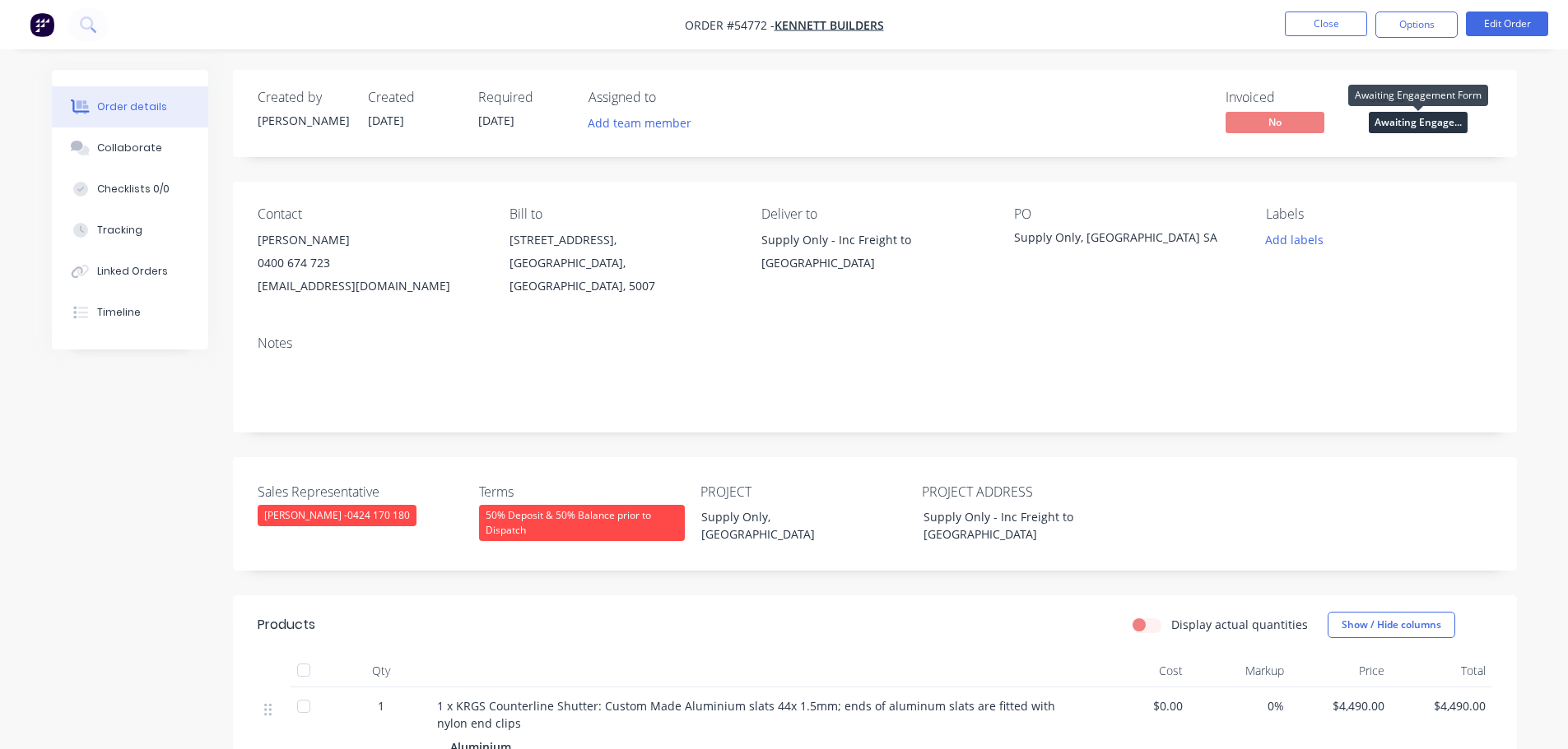
click at [1416, 118] on span "Awaiting Engage..." at bounding box center [1418, 122] width 99 height 20
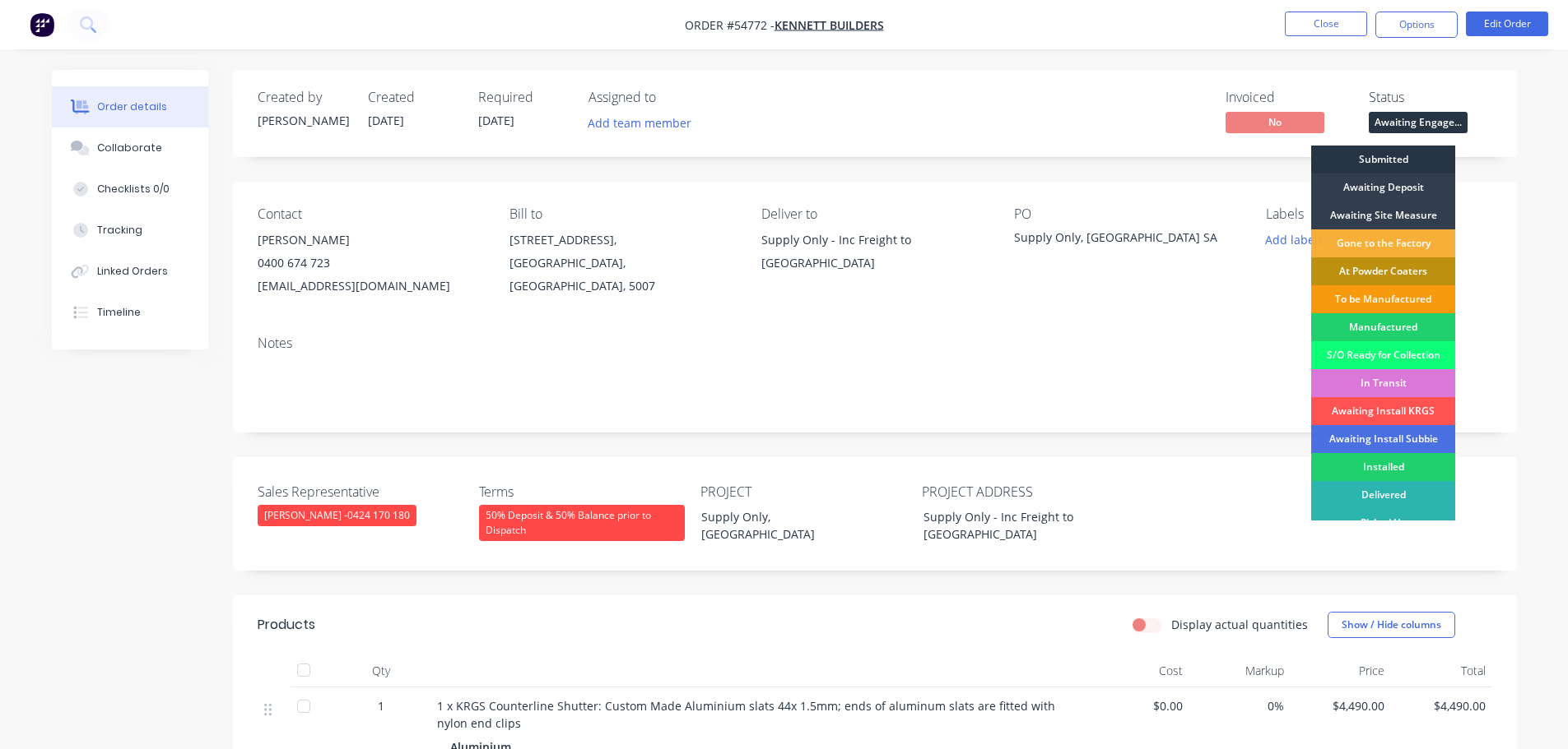
click at [1391, 157] on div "Submitted" at bounding box center [1384, 159] width 144 height 28
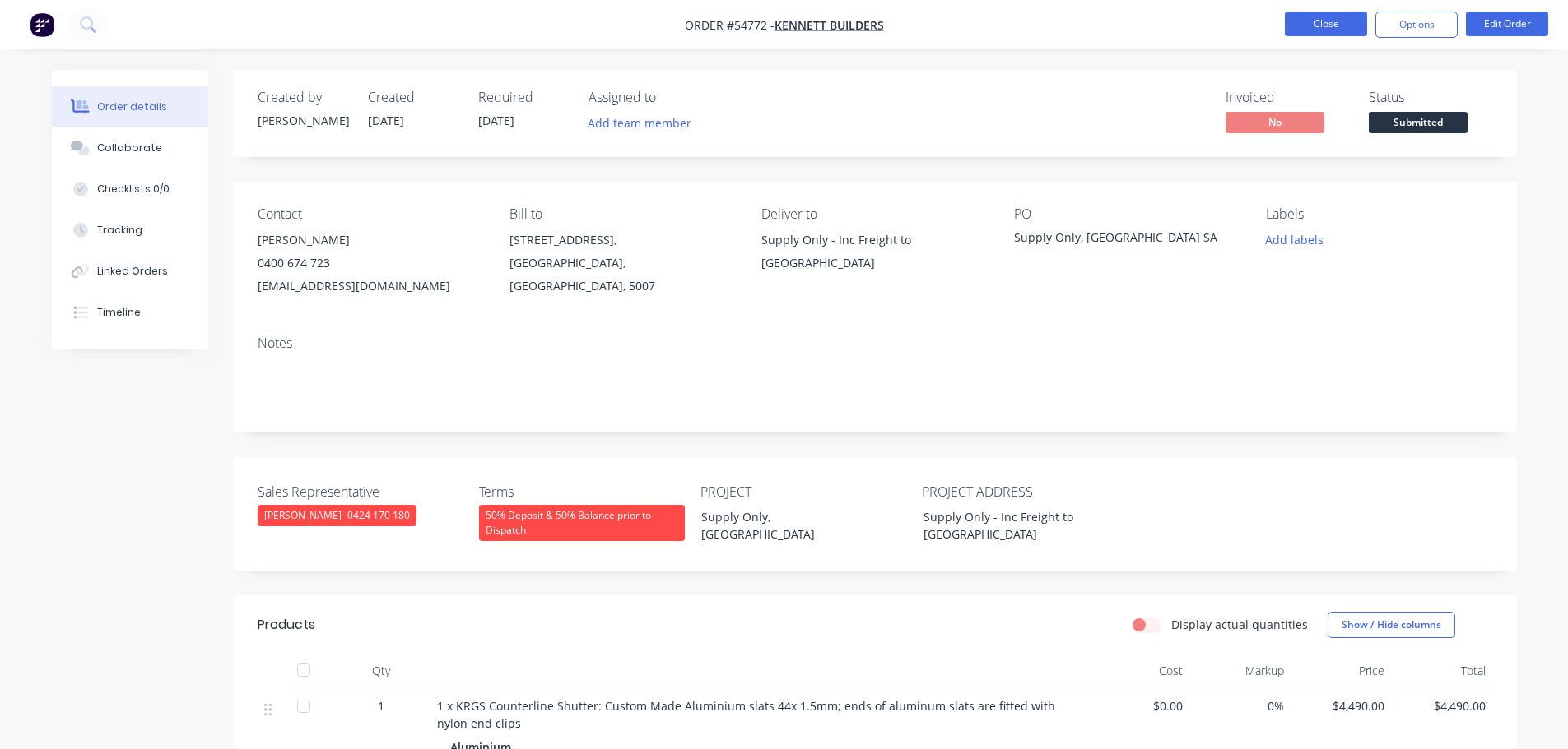
click at [1344, 23] on button "Close" at bounding box center [1326, 24] width 83 height 25
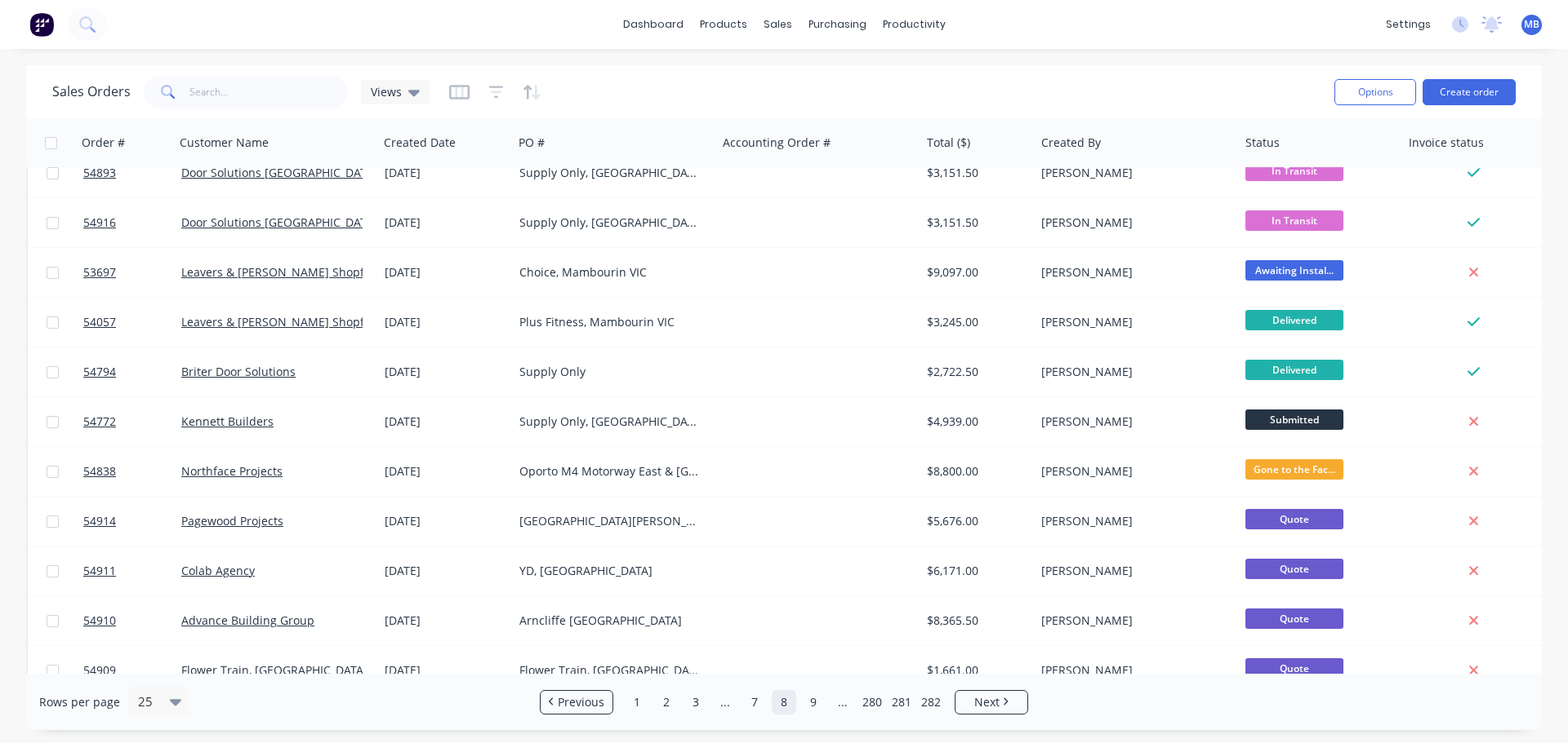
scroll to position [734, 0]
